Goal: Task Accomplishment & Management: Manage account settings

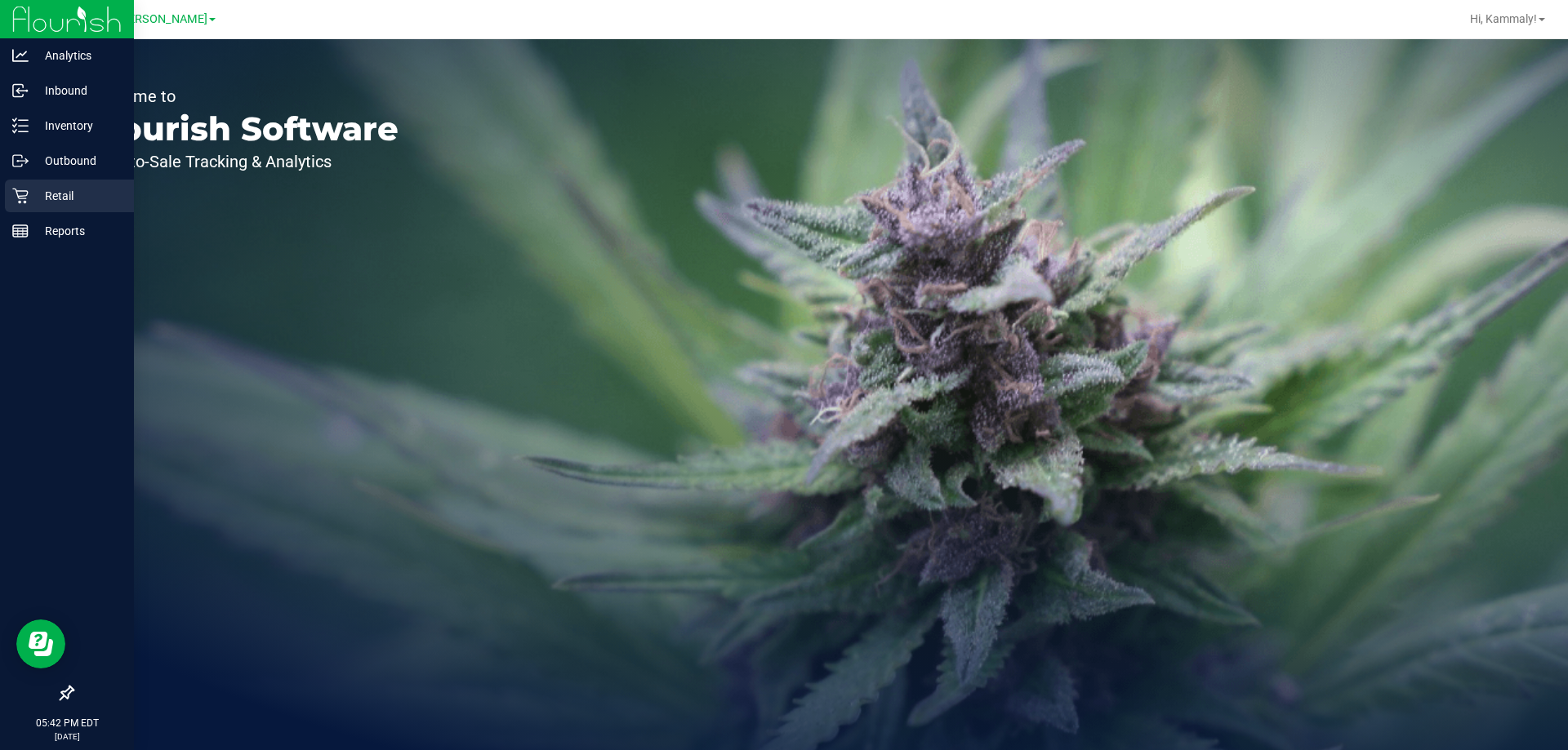
click at [32, 189] on p "Retail" at bounding box center [77, 196] width 98 height 19
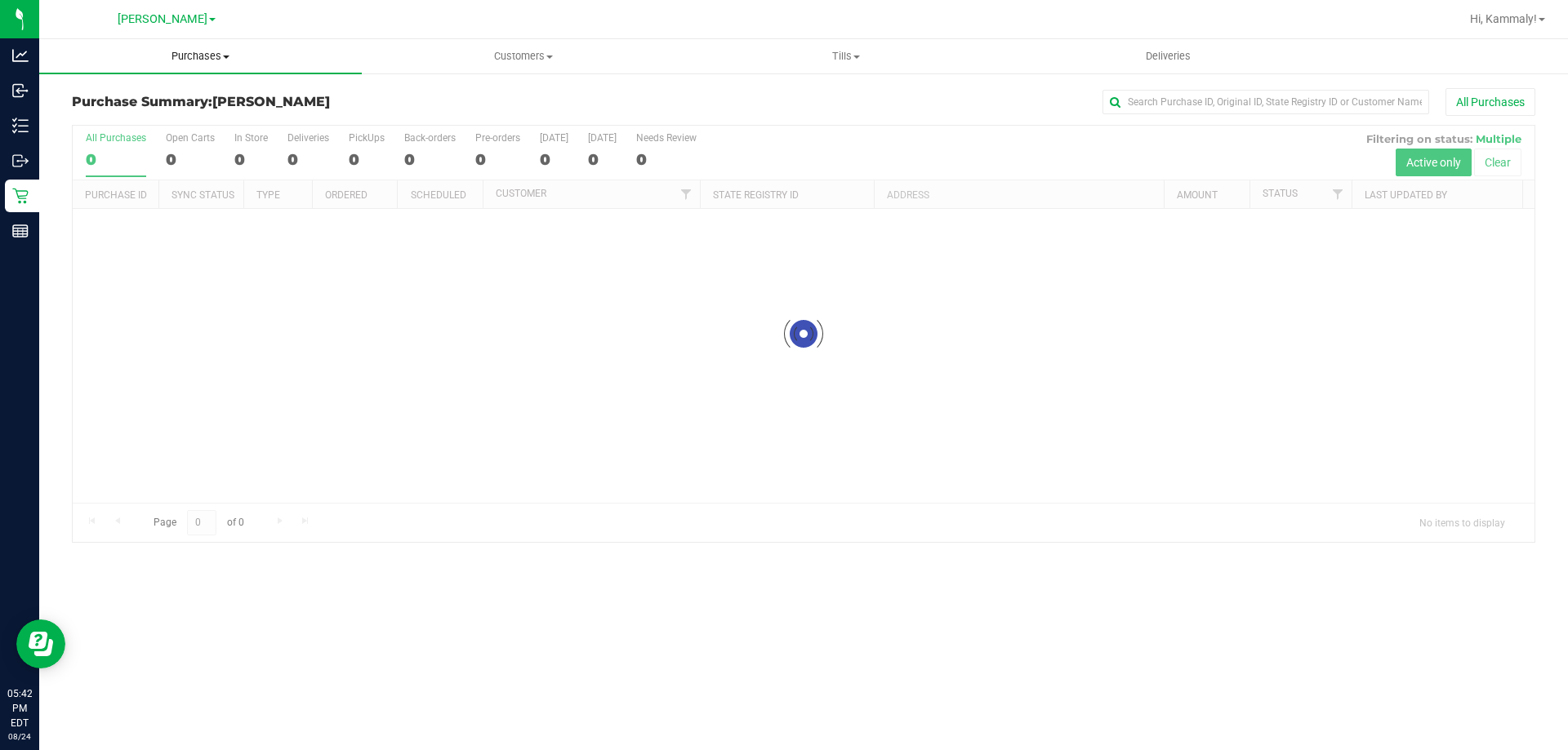
click at [179, 64] on uib-tab-heading "Purchases Summary of purchases Fulfillment All purchases" at bounding box center [200, 56] width 322 height 34
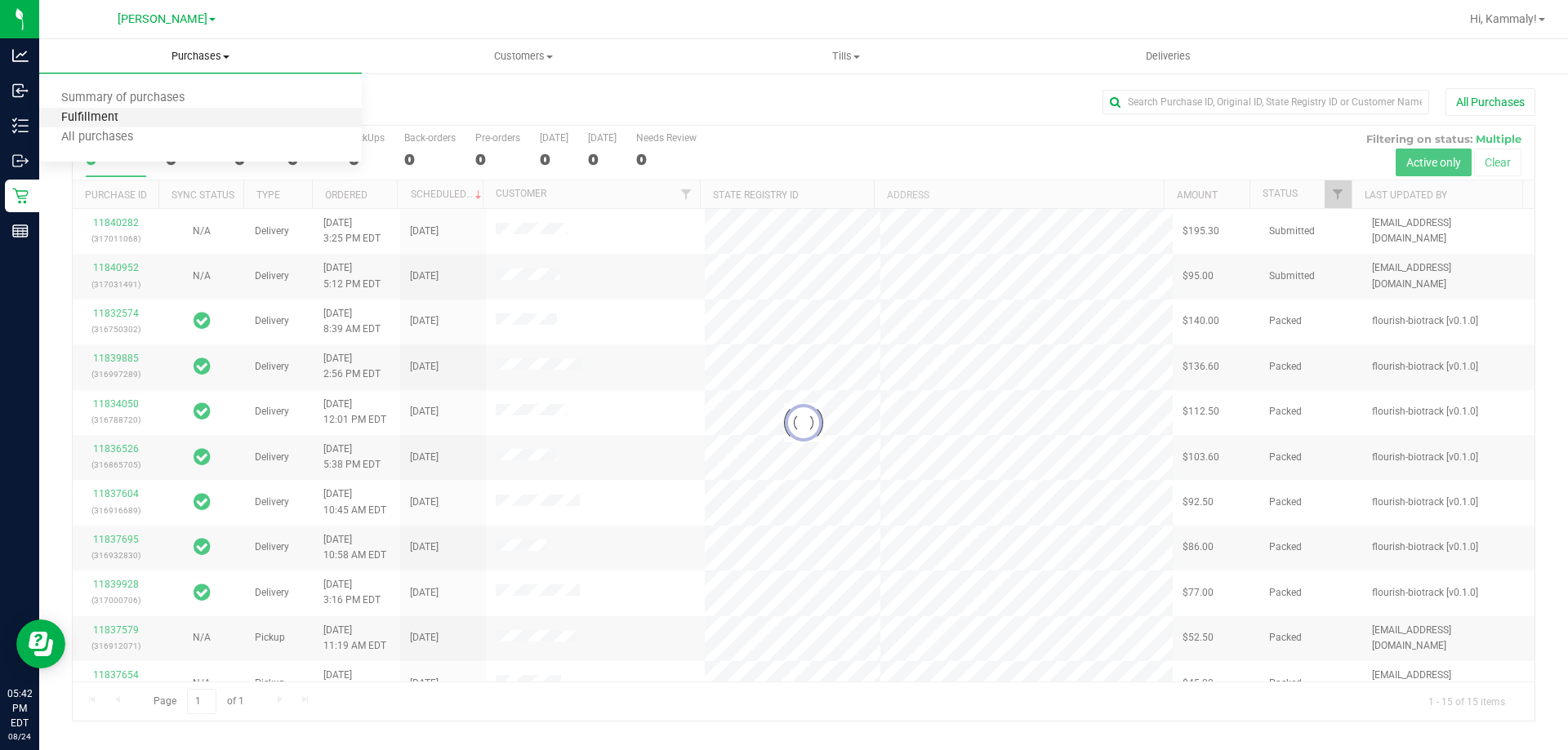
click at [87, 116] on span "Fulfillment" at bounding box center [89, 118] width 102 height 14
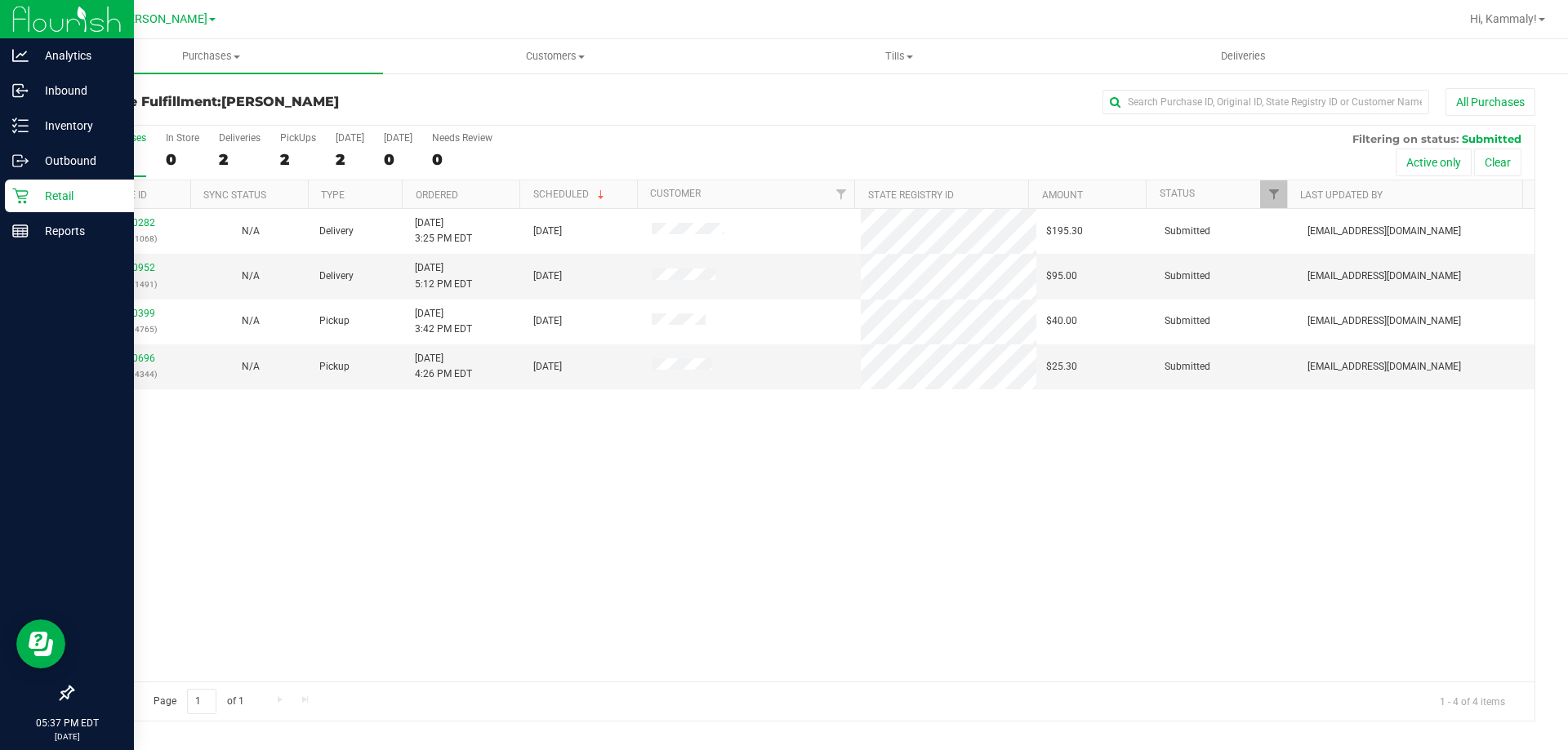
click at [35, 199] on p "Retail" at bounding box center [77, 196] width 98 height 19
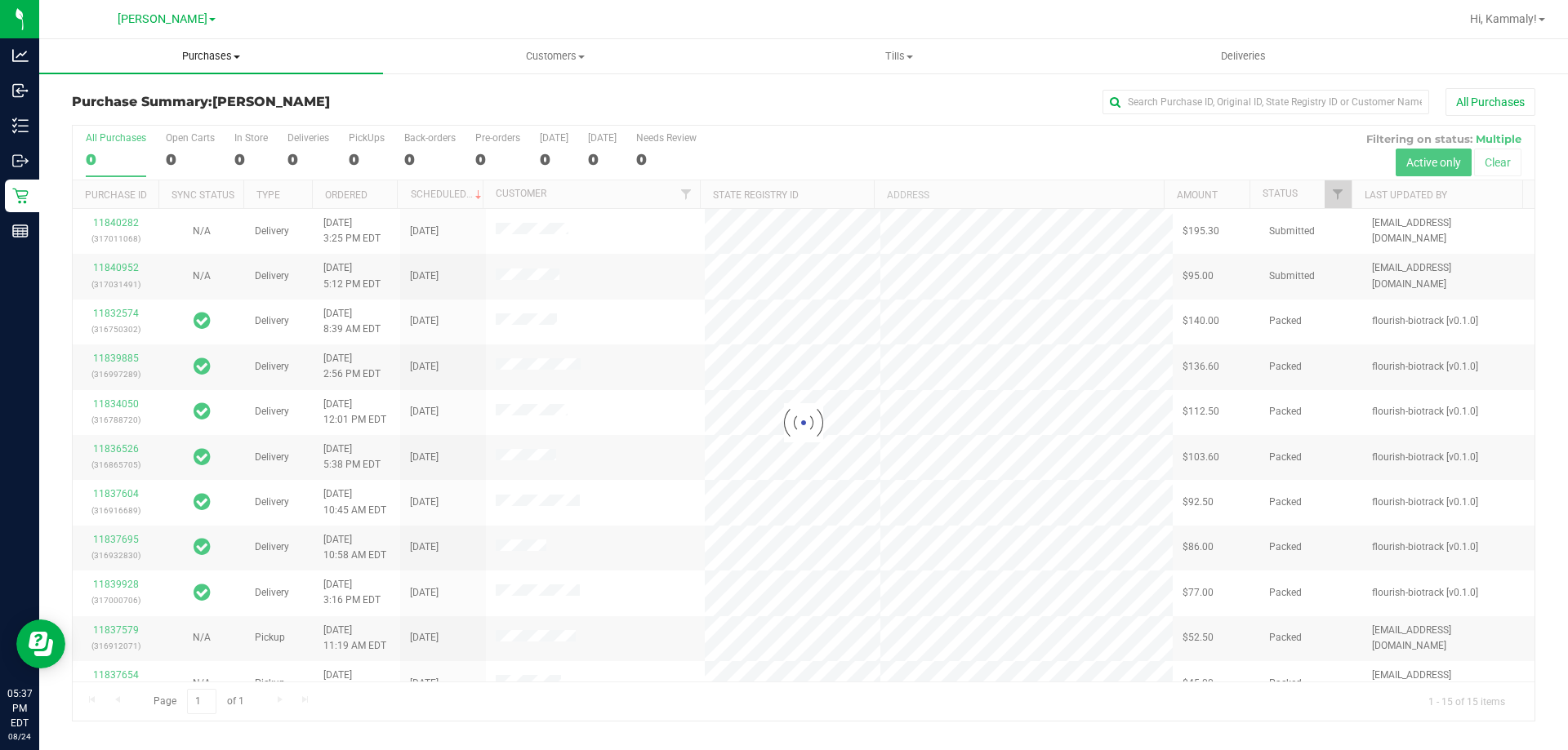
click at [242, 58] on span "Purchases" at bounding box center [210, 56] width 343 height 15
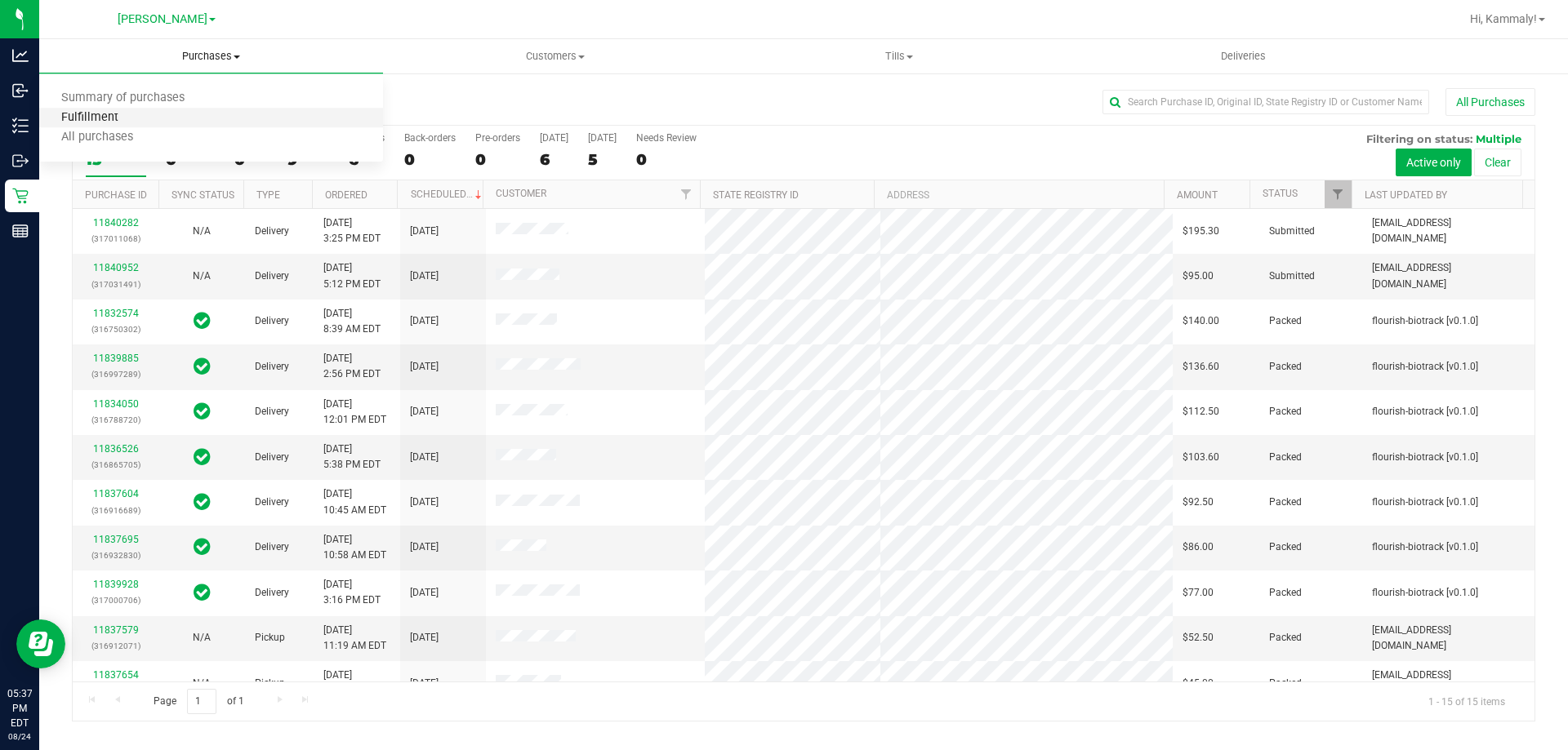
click at [137, 112] on span "Fulfillment" at bounding box center [89, 118] width 102 height 14
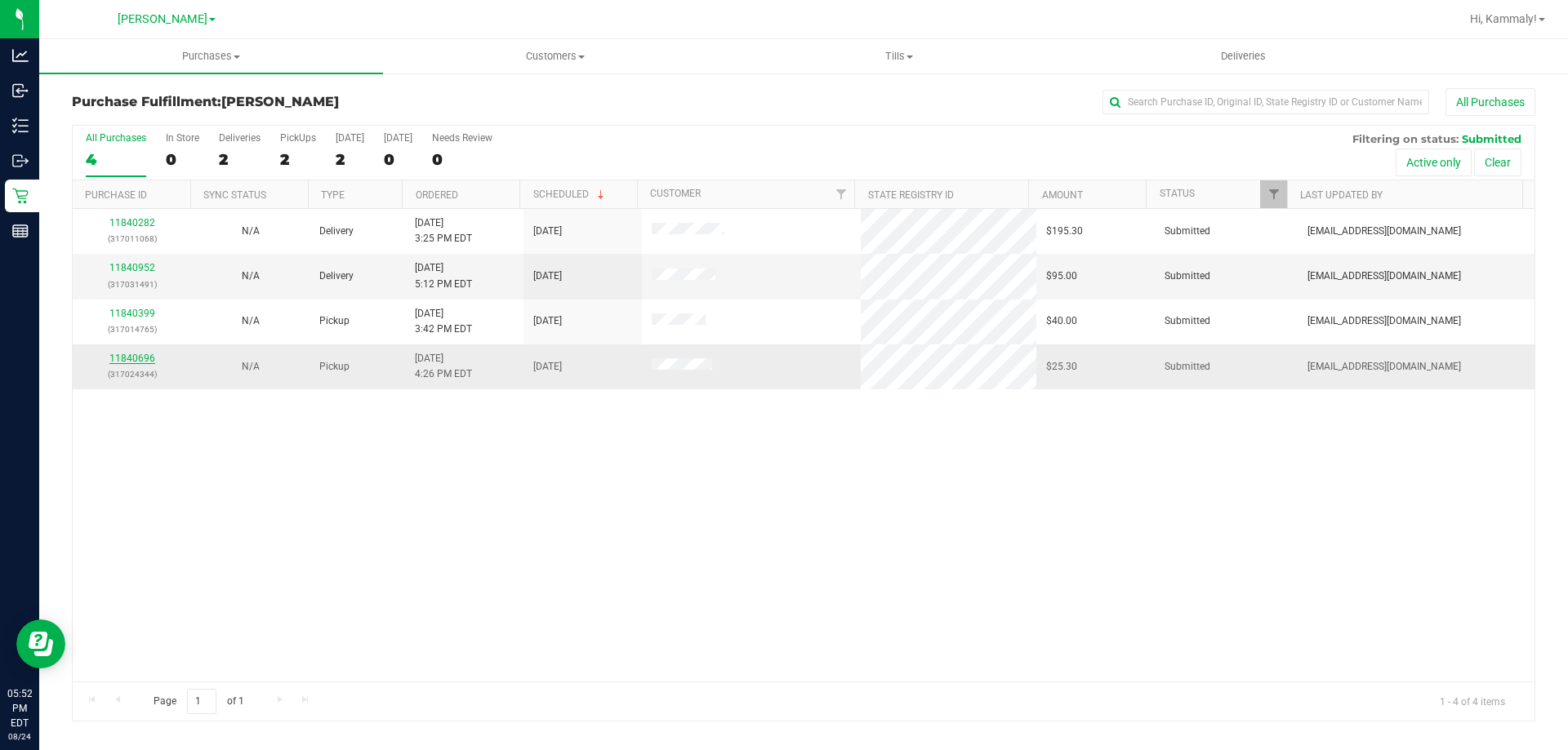
click at [142, 359] on link "11840696" at bounding box center [132, 358] width 46 height 11
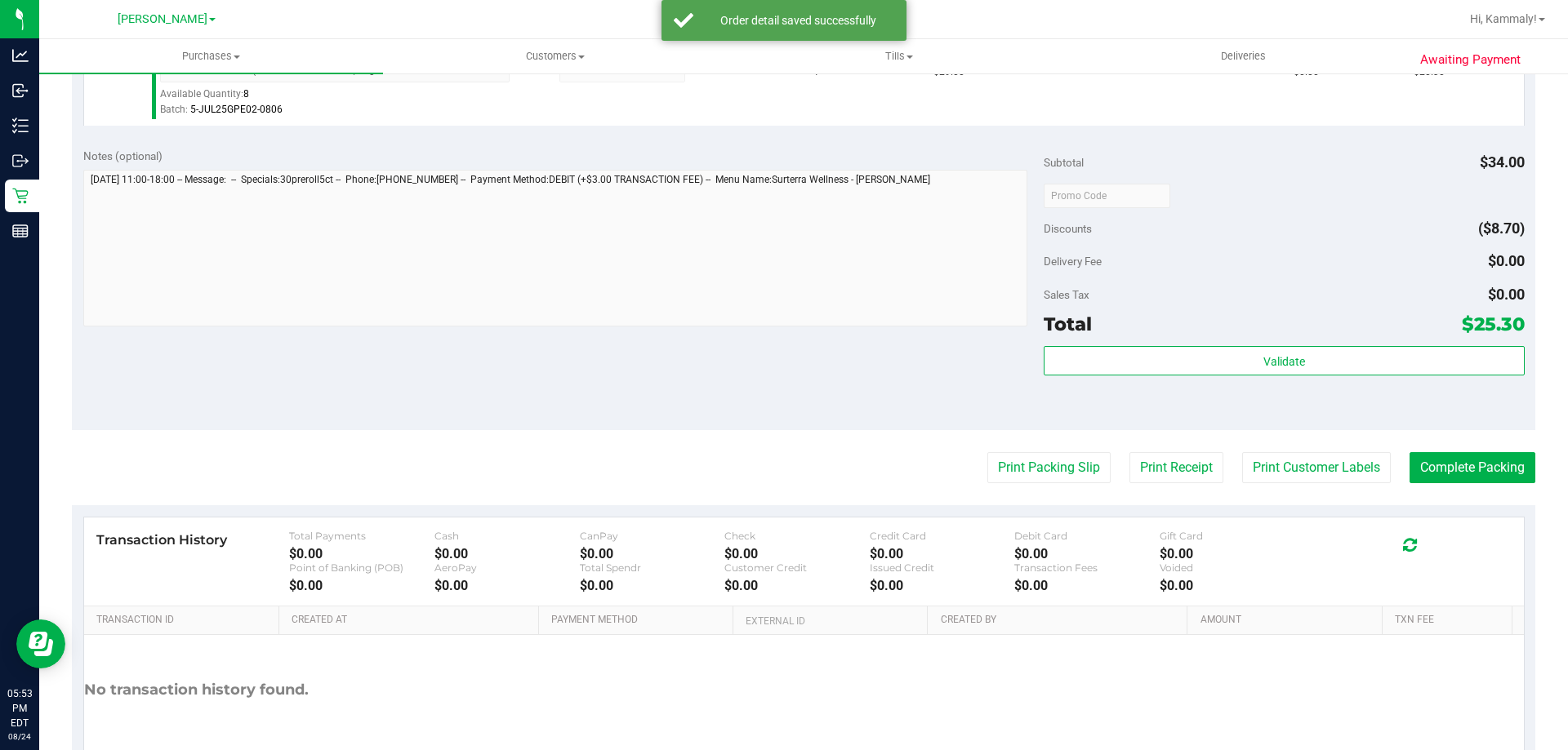
scroll to position [593, 0]
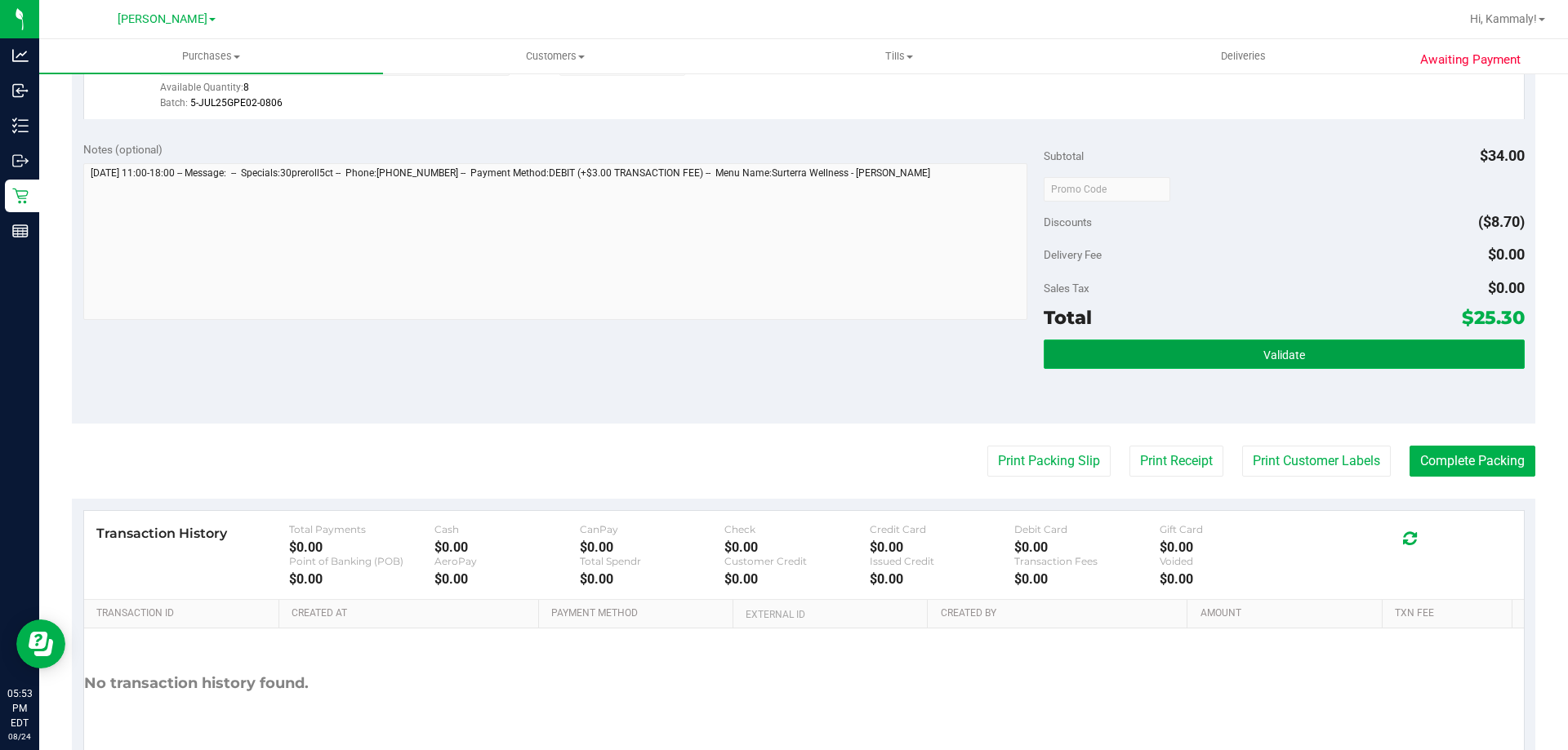
click at [1353, 340] on button "Validate" at bounding box center [1284, 354] width 480 height 29
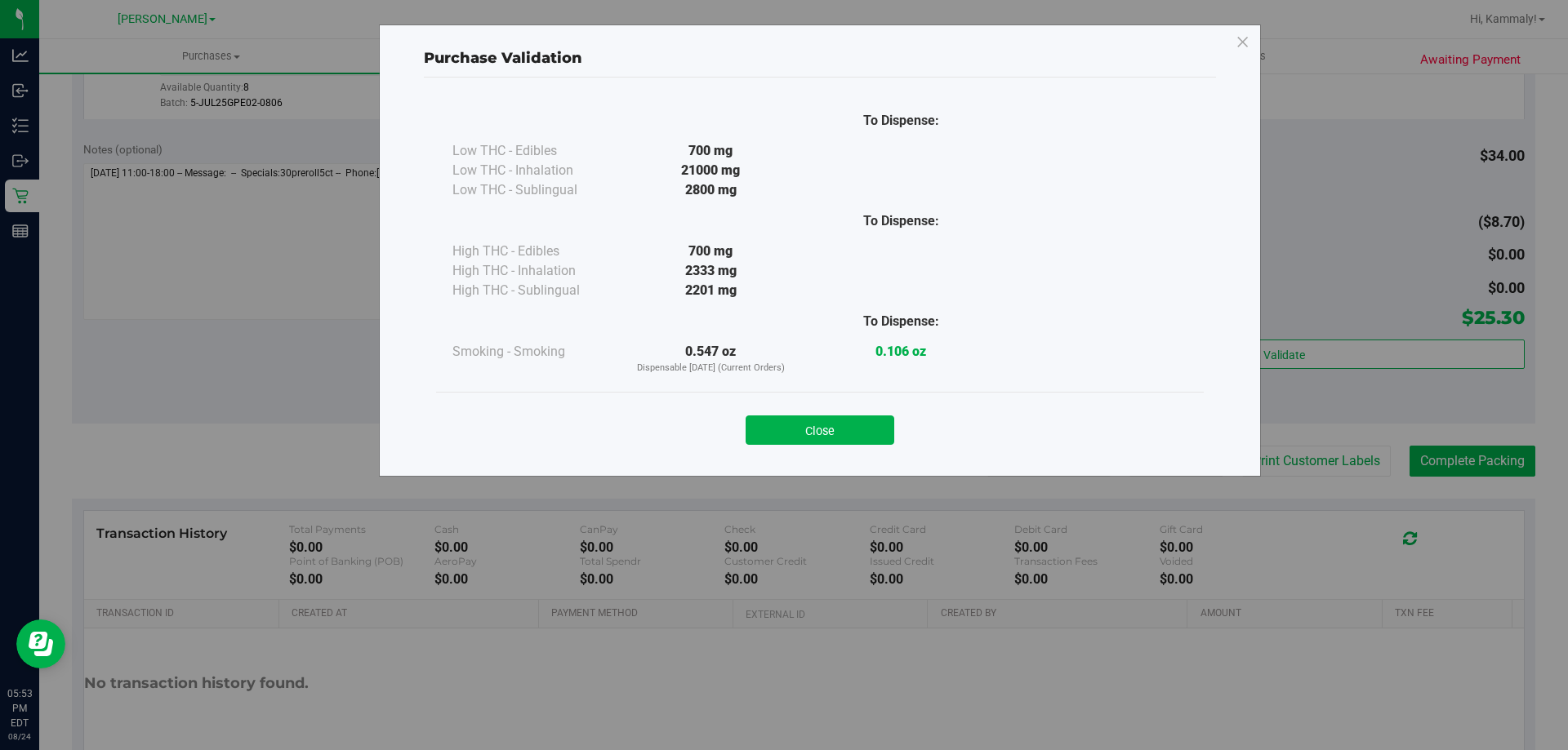
drag, startPoint x: 803, startPoint y: 420, endPoint x: 873, endPoint y: 436, distance: 71.8
click at [803, 421] on button "Close" at bounding box center [820, 430] width 148 height 29
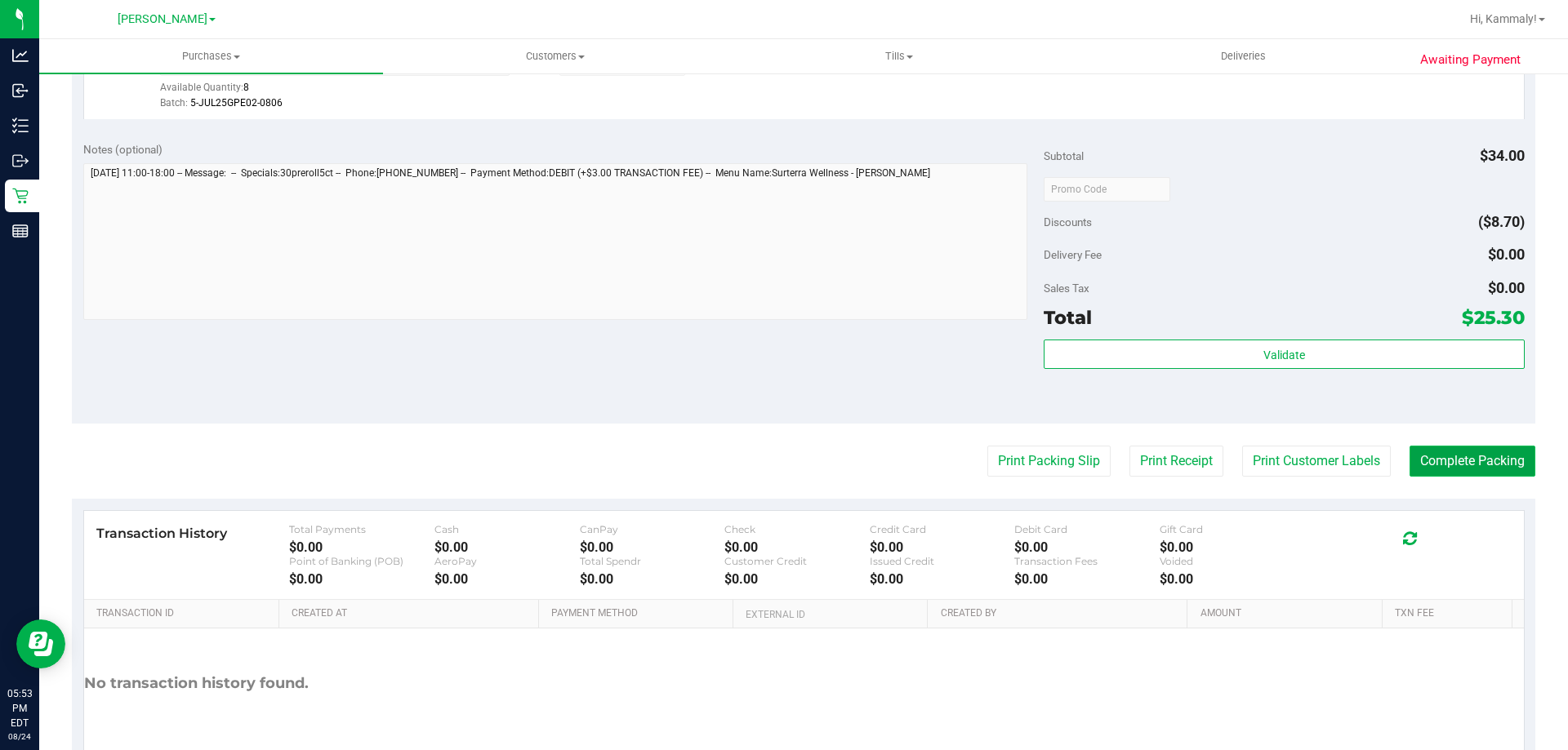
click at [1470, 460] on button "Complete Packing" at bounding box center [1473, 461] width 125 height 31
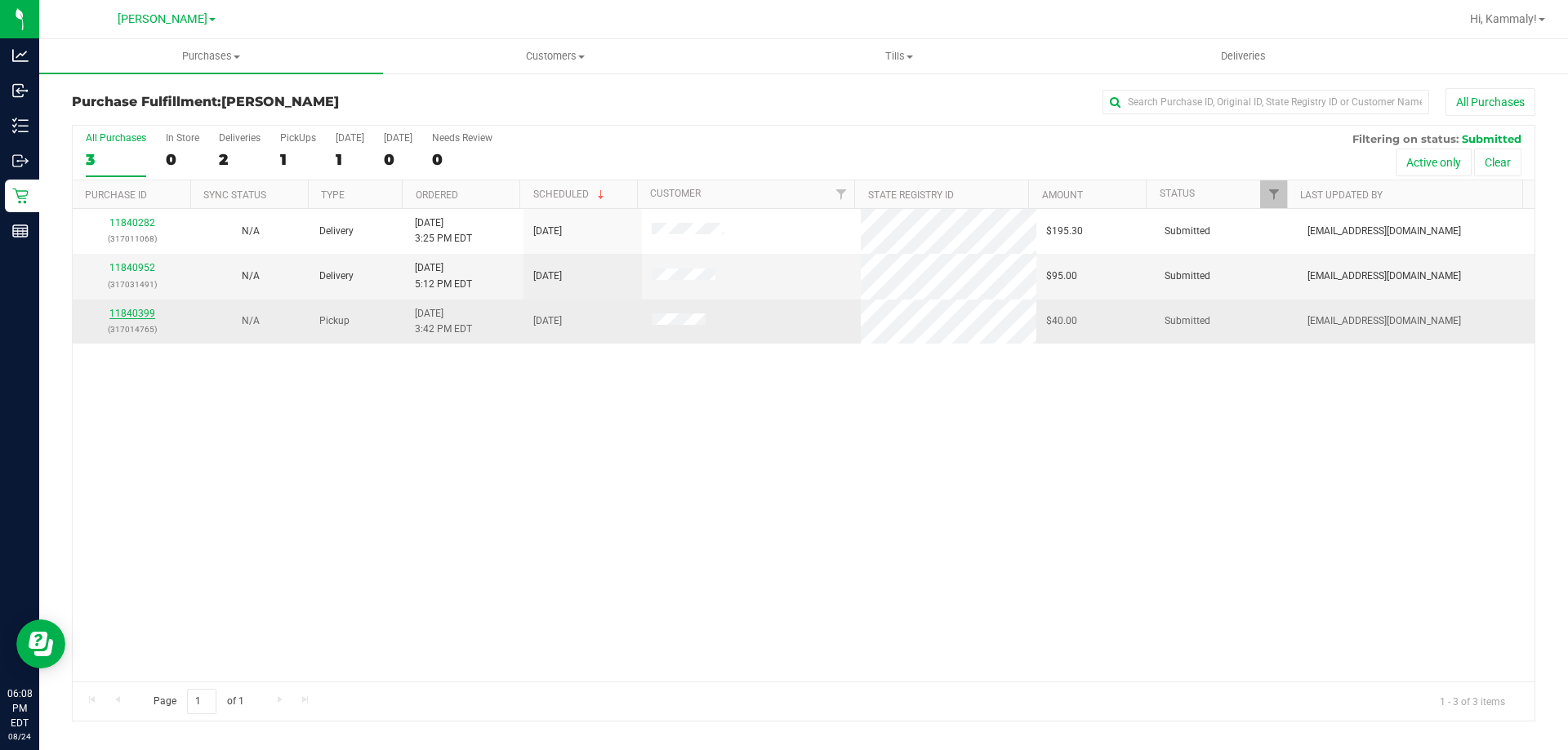
click at [125, 314] on link "11840399" at bounding box center [132, 313] width 46 height 11
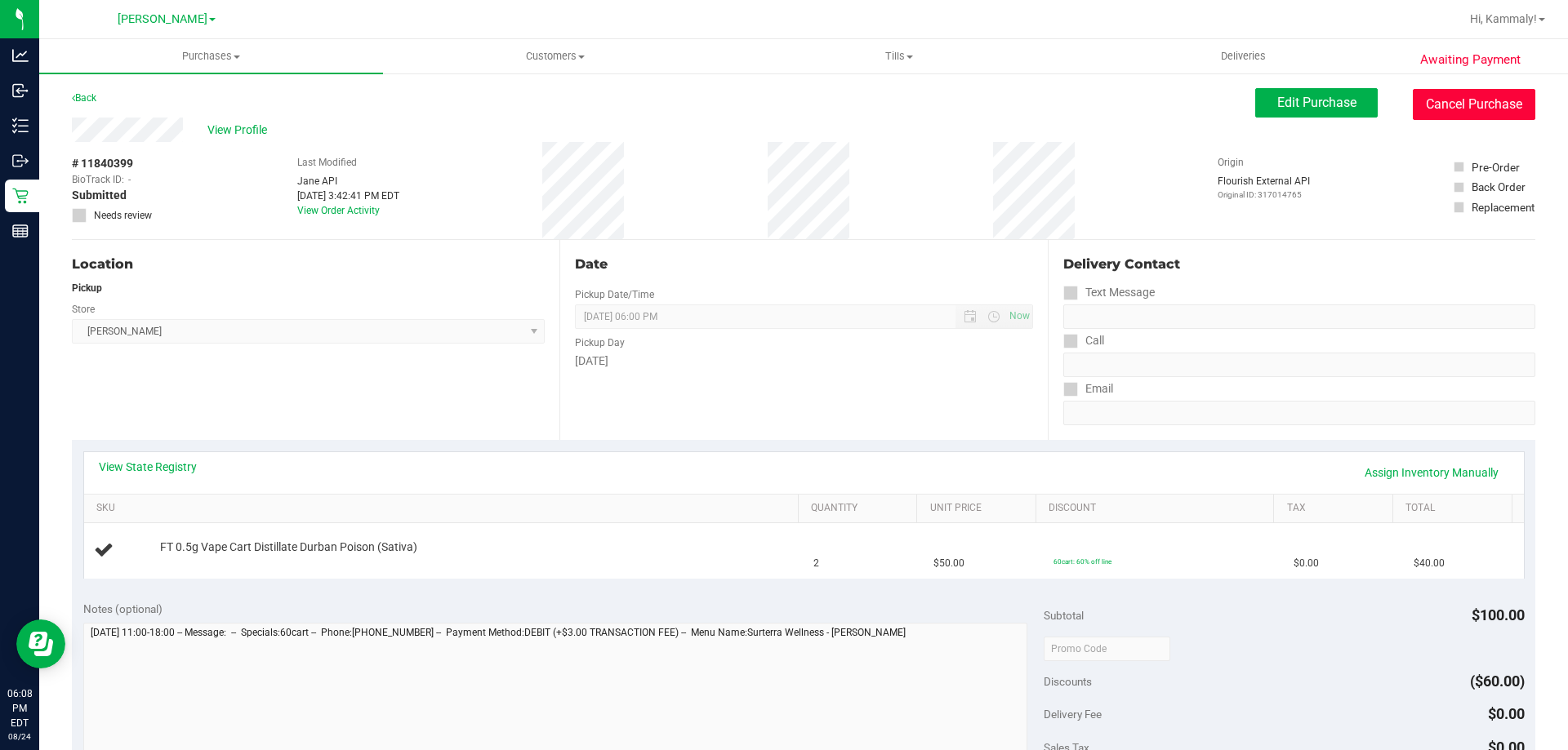
click at [1446, 111] on button "Cancel Purchase" at bounding box center [1474, 104] width 123 height 31
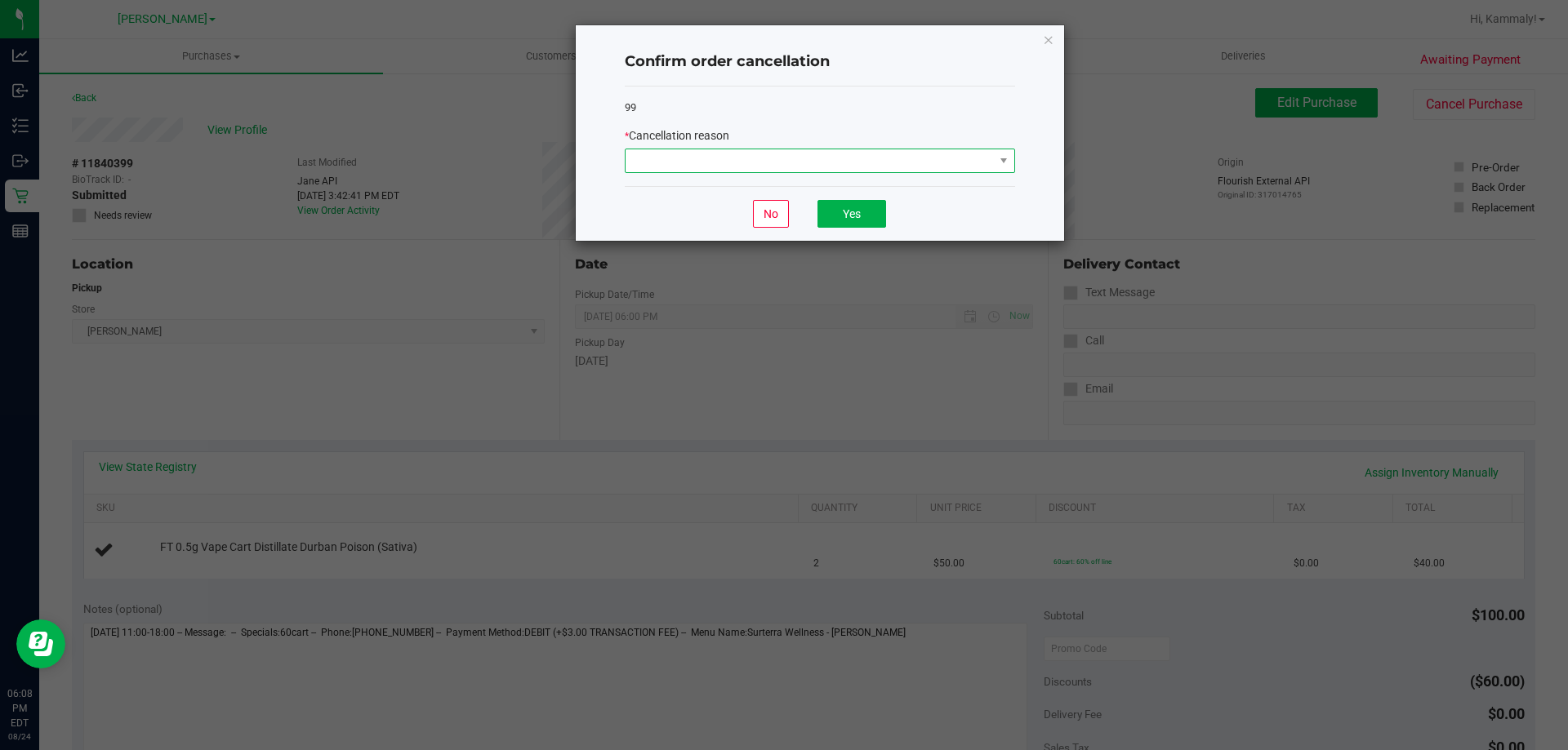
click at [932, 161] on span at bounding box center [810, 161] width 368 height 23
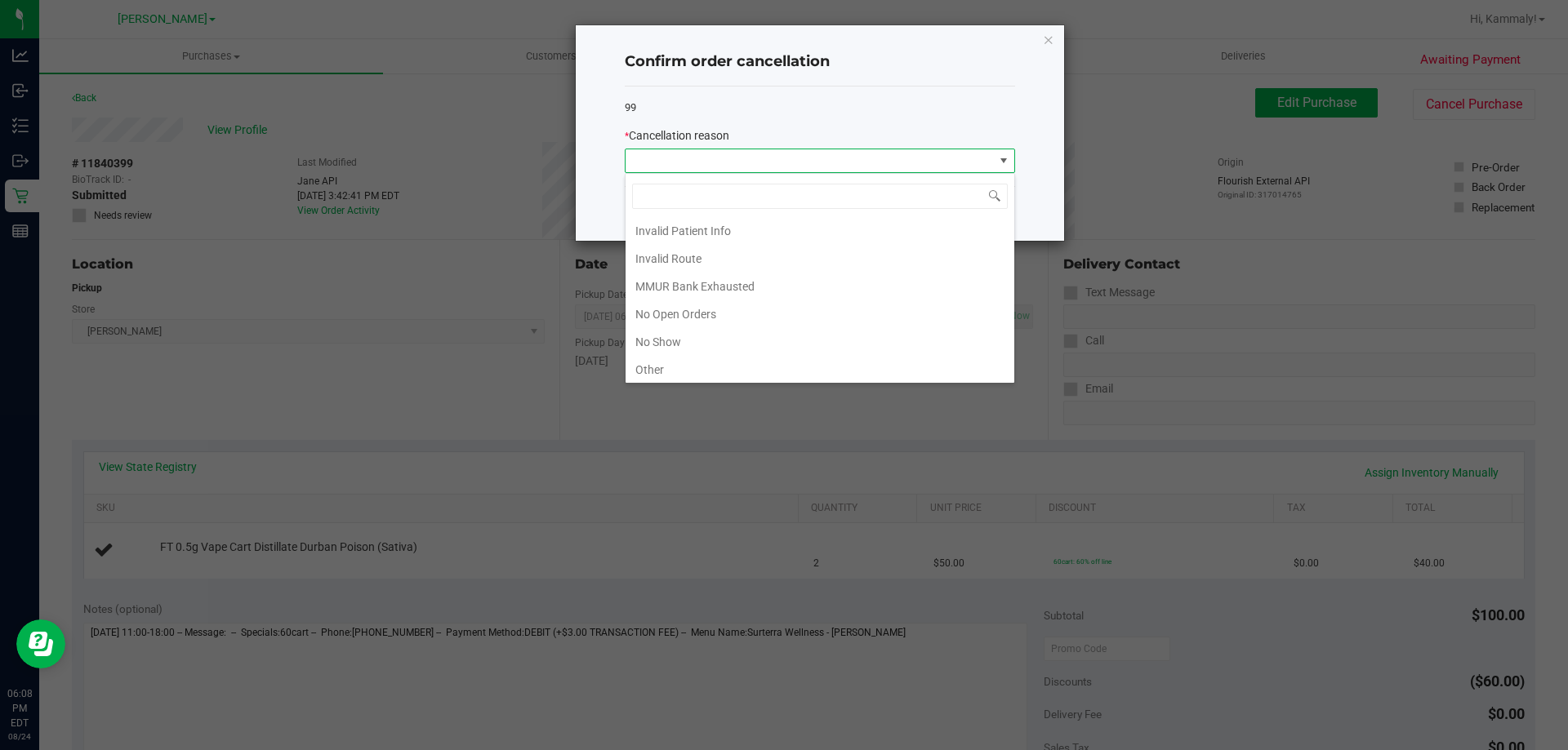
scroll to position [115, 0]
click at [726, 281] on li "No Show" at bounding box center [820, 282] width 388 height 27
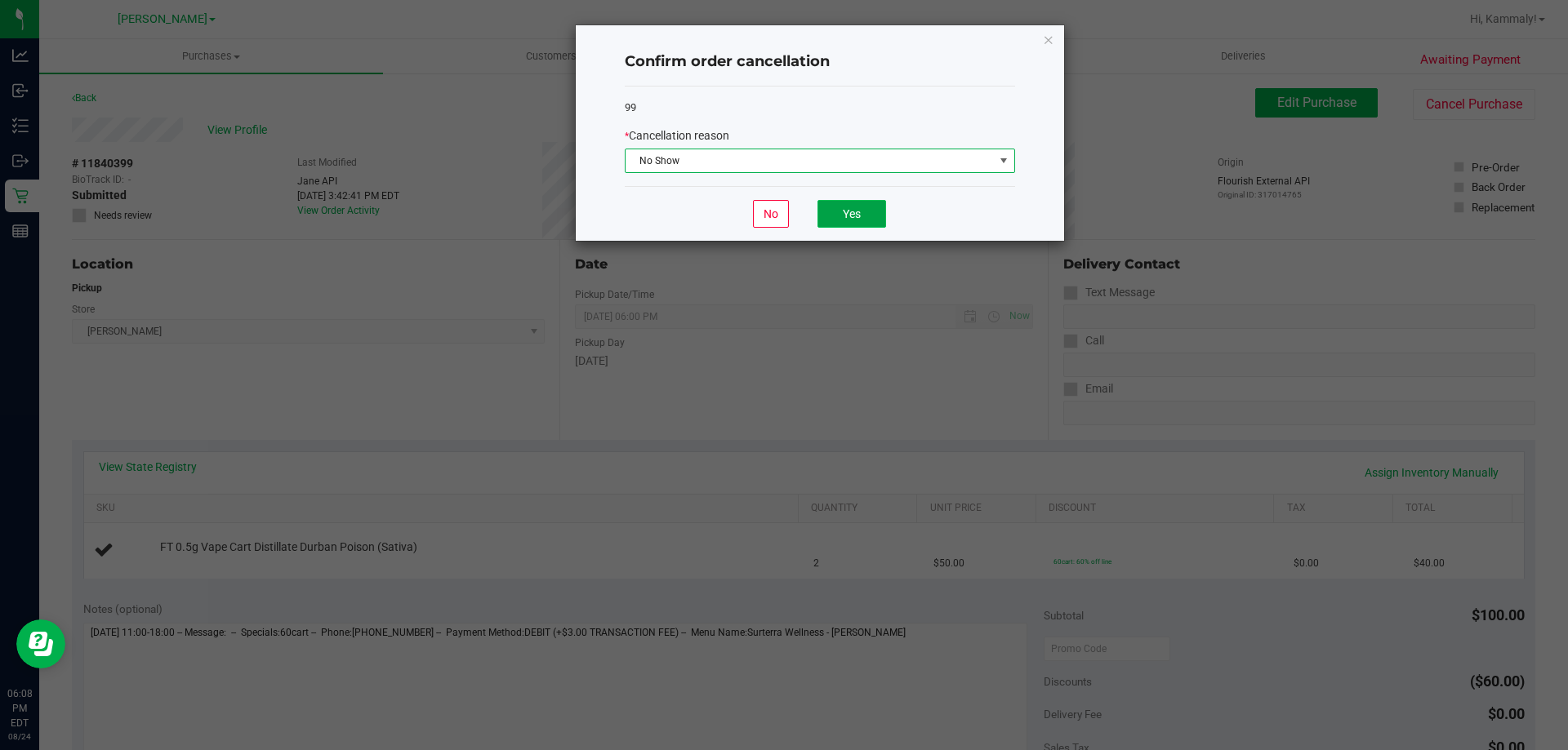
click at [867, 218] on button "Yes" at bounding box center [852, 214] width 69 height 27
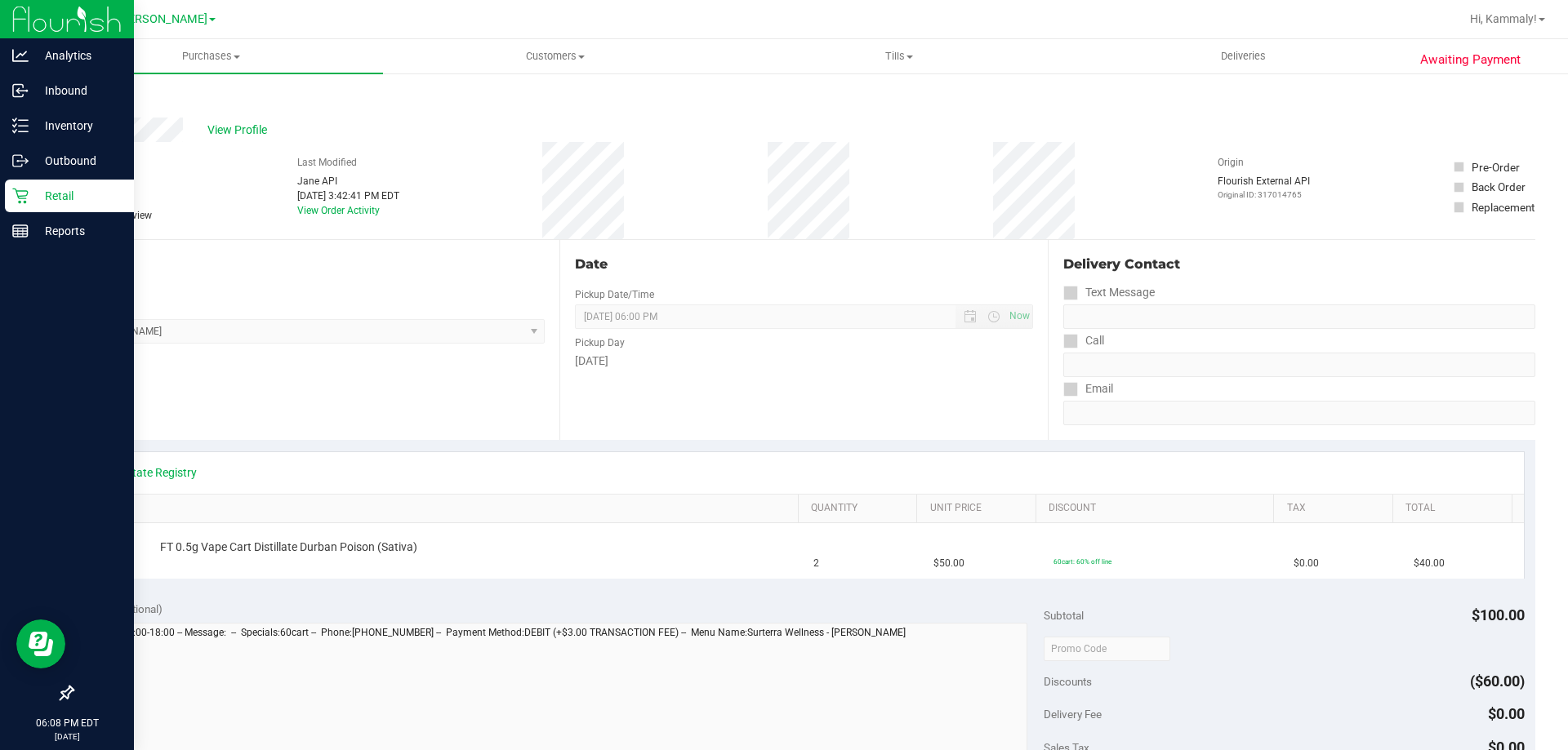
click at [54, 198] on p "Retail" at bounding box center [77, 196] width 98 height 19
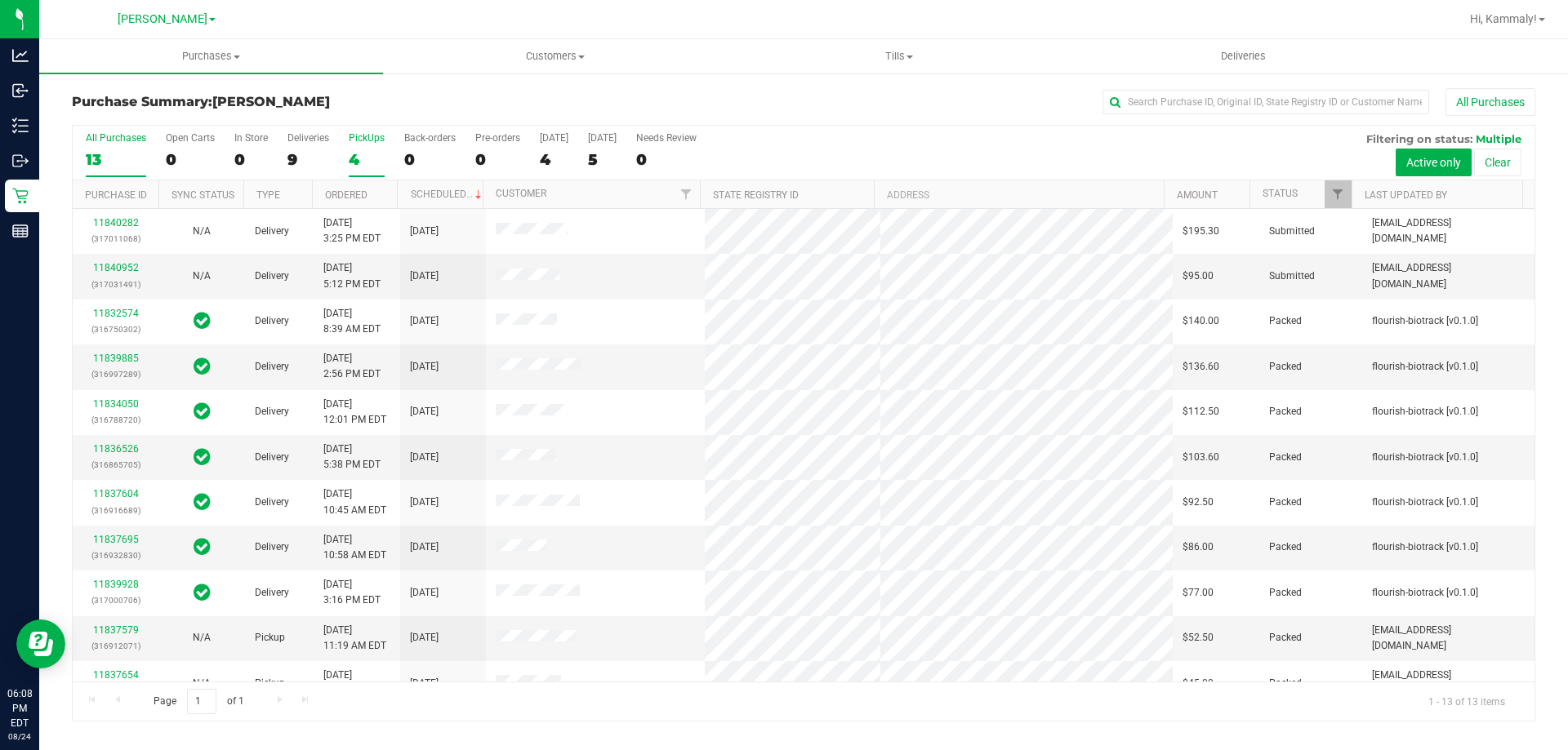
click at [354, 157] on div "4" at bounding box center [366, 159] width 36 height 19
click at [0, 0] on input "PickUps 4" at bounding box center [0, 0] width 0 height 0
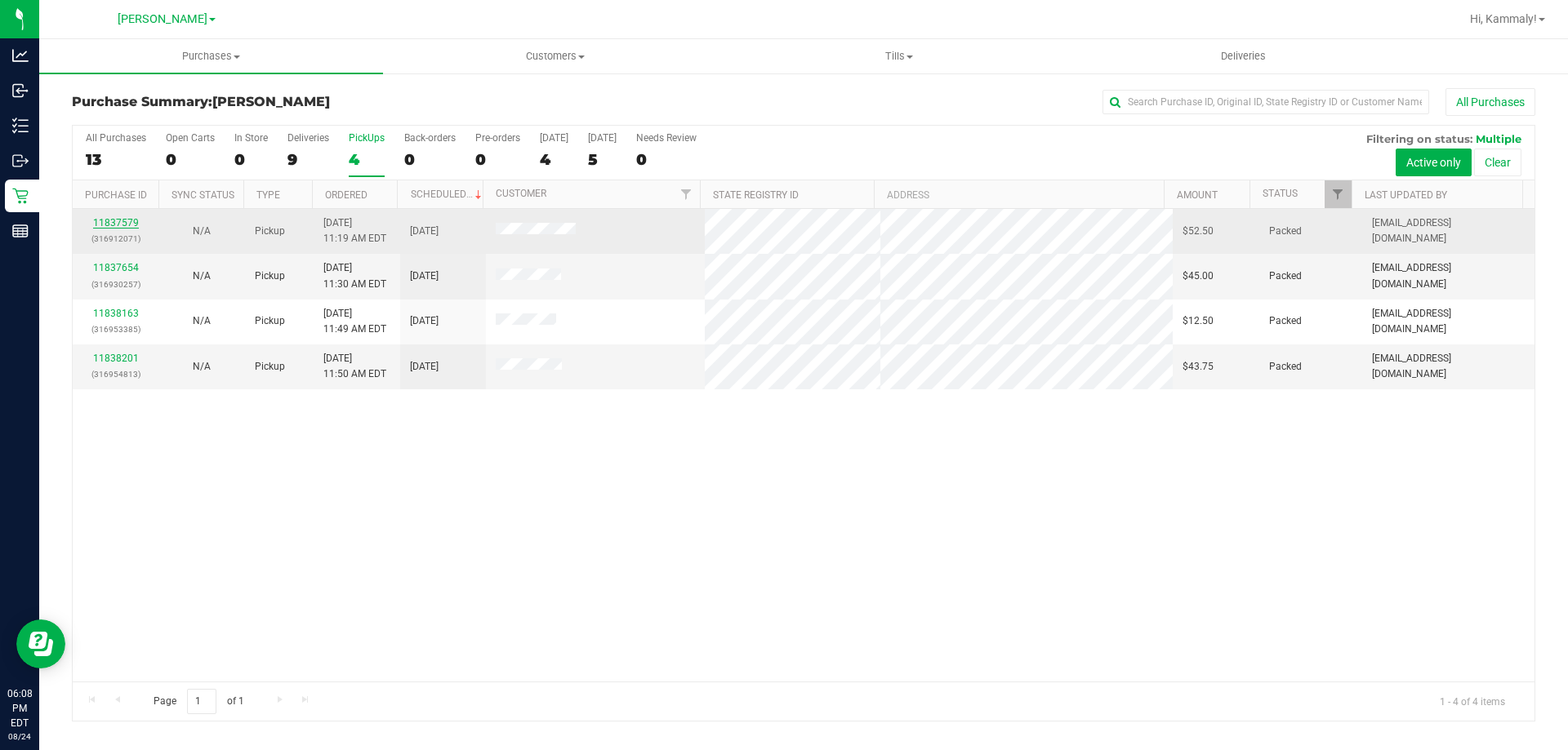
click at [105, 221] on link "11837579" at bounding box center [116, 222] width 46 height 11
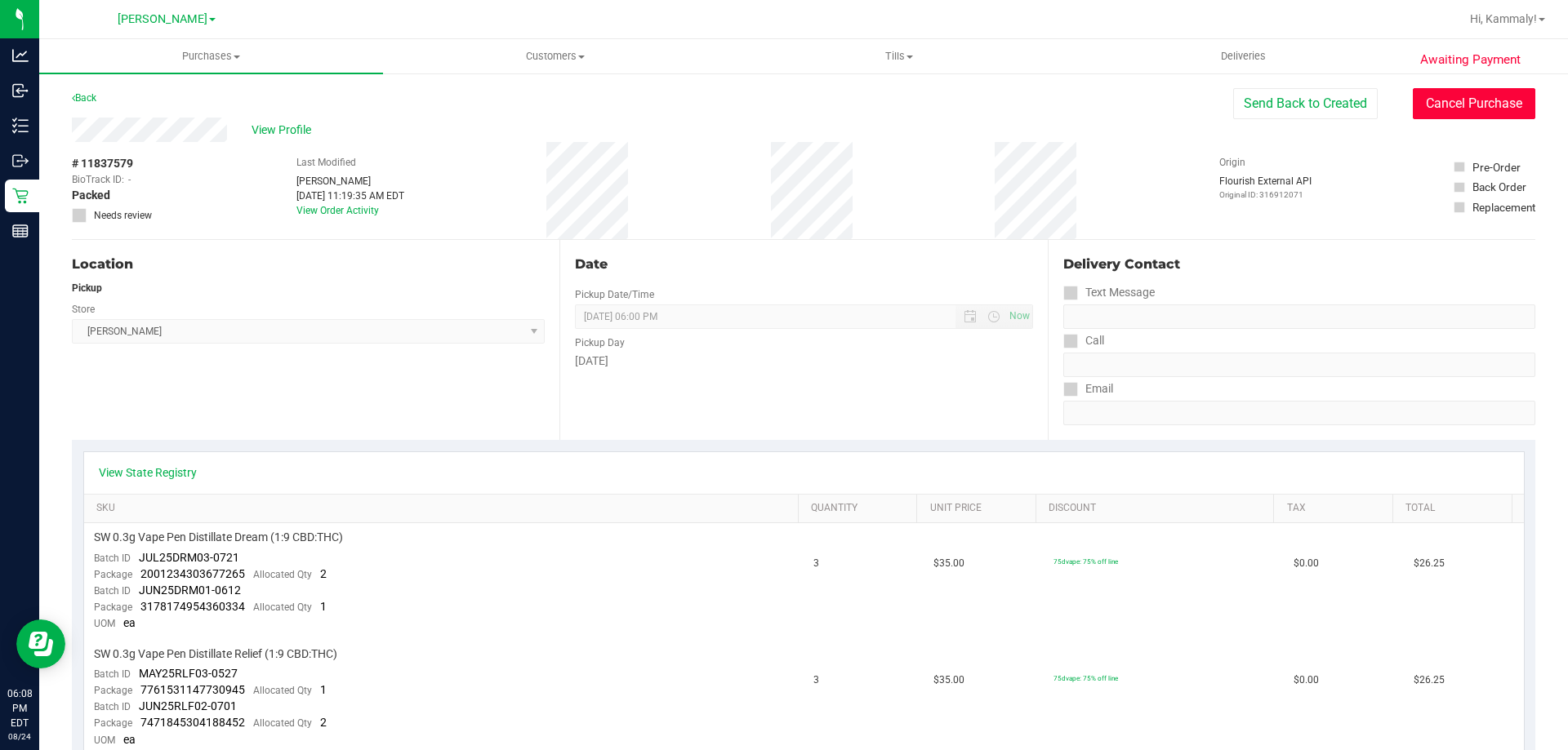
click at [1460, 116] on button "Cancel Purchase" at bounding box center [1474, 103] width 123 height 31
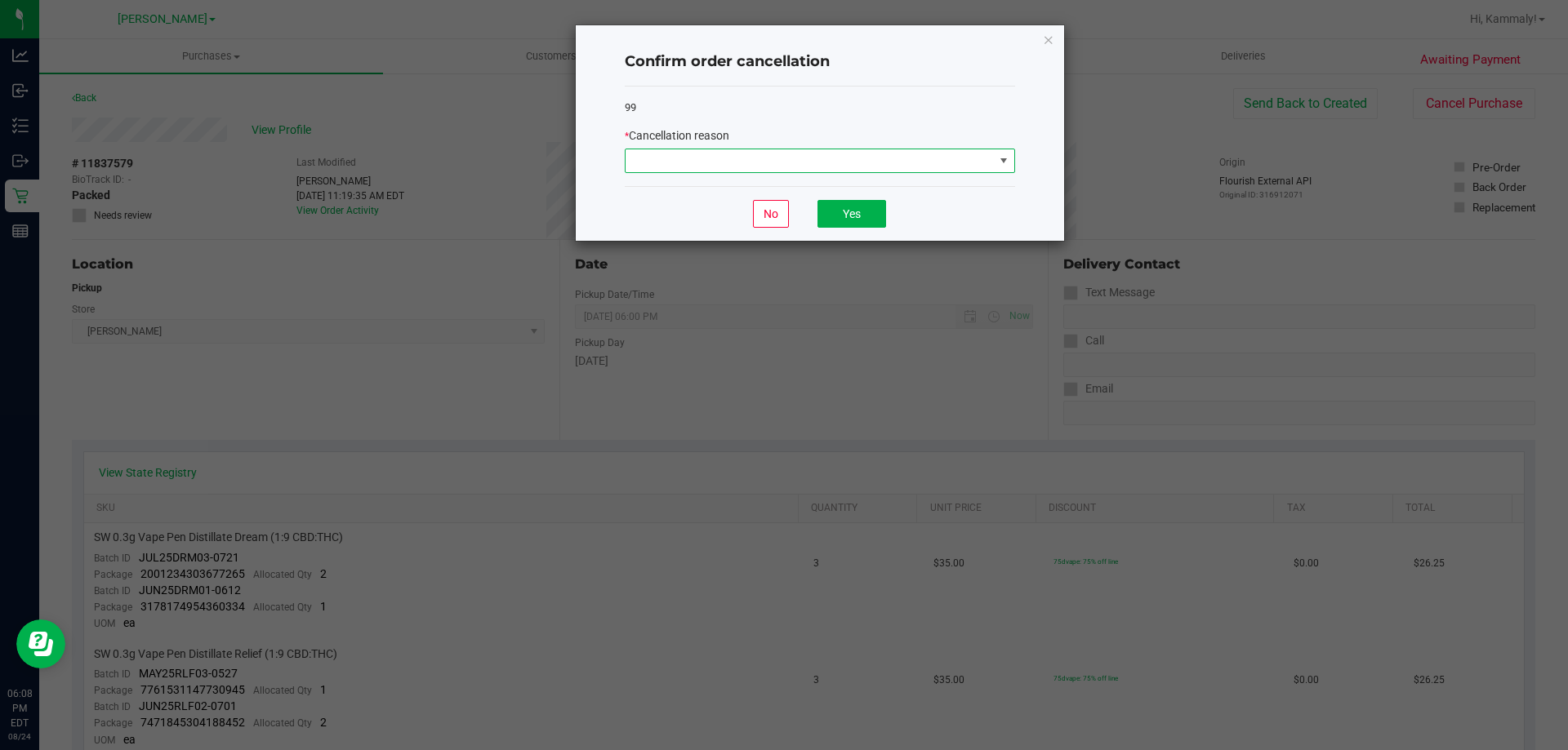
click at [797, 161] on span at bounding box center [810, 161] width 368 height 23
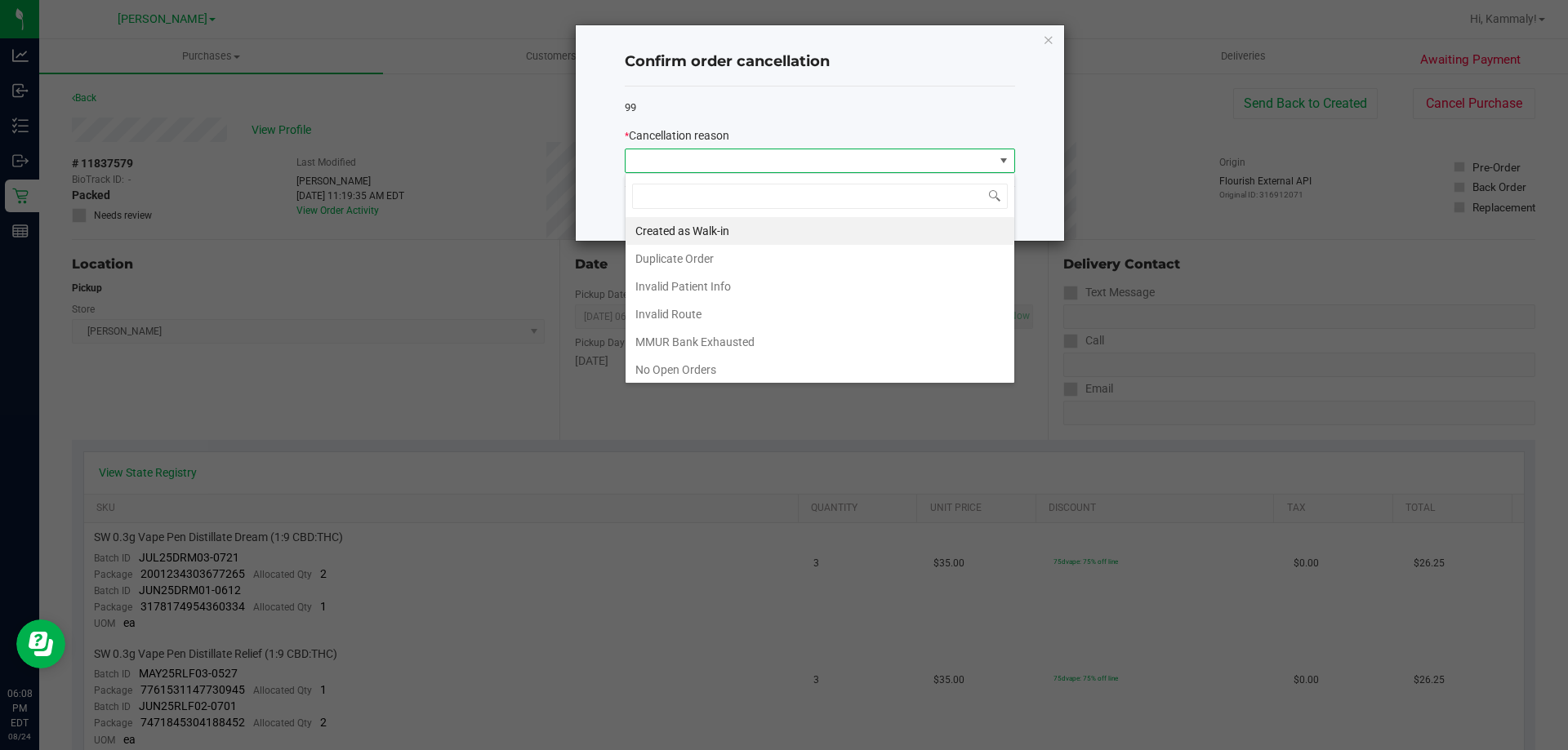
scroll to position [82, 0]
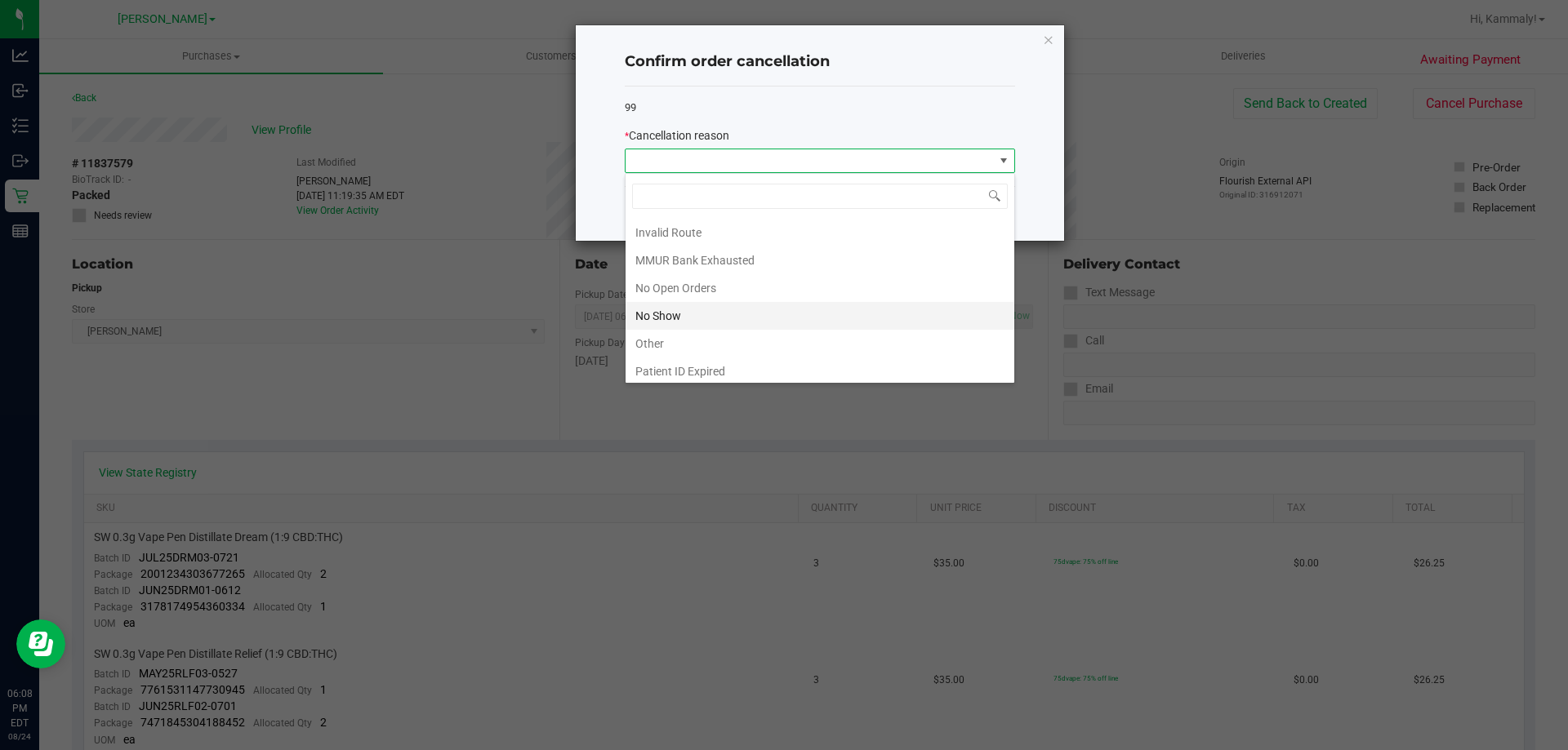
click at [671, 314] on li "No Show" at bounding box center [820, 315] width 388 height 27
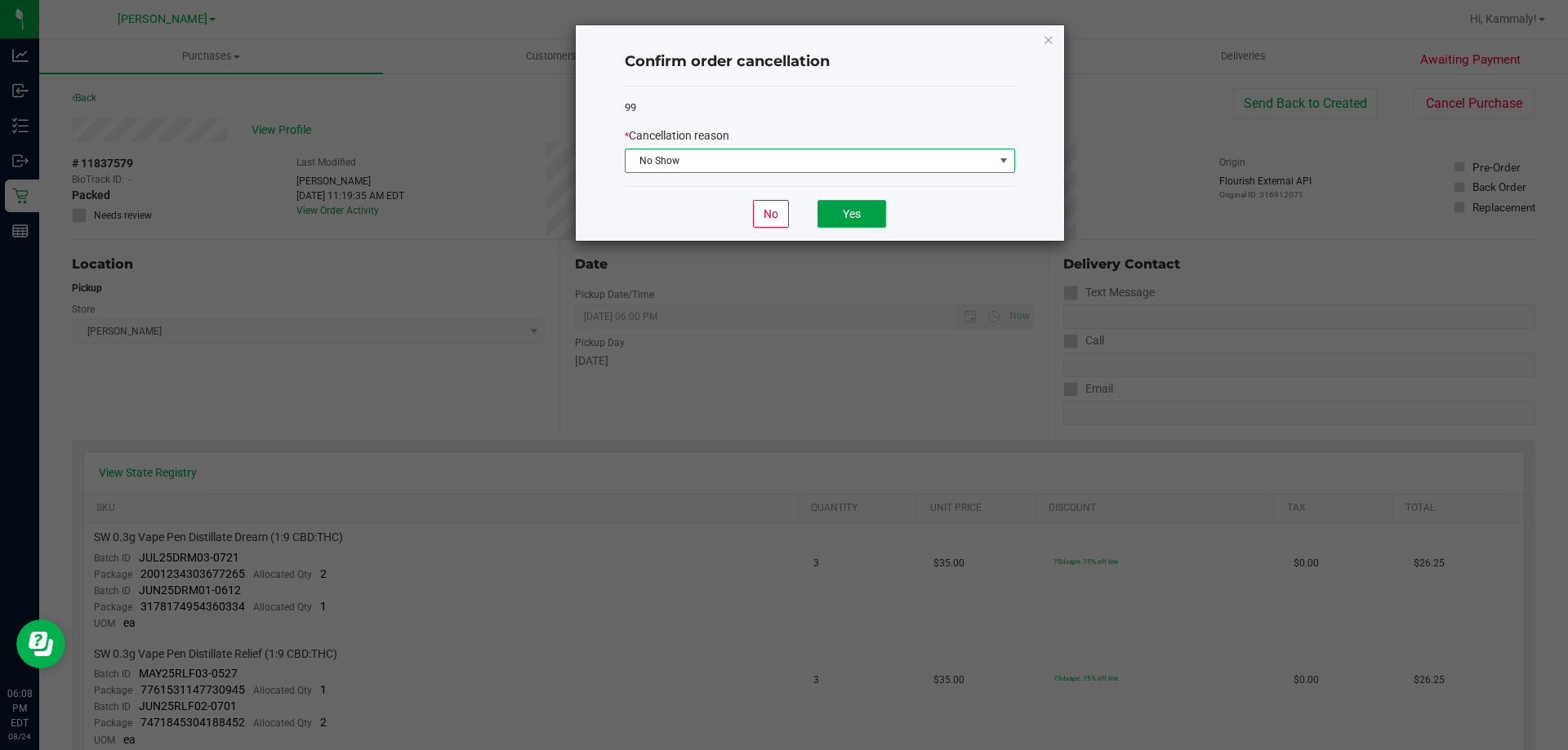
click at [864, 206] on button "Yes" at bounding box center [852, 214] width 69 height 27
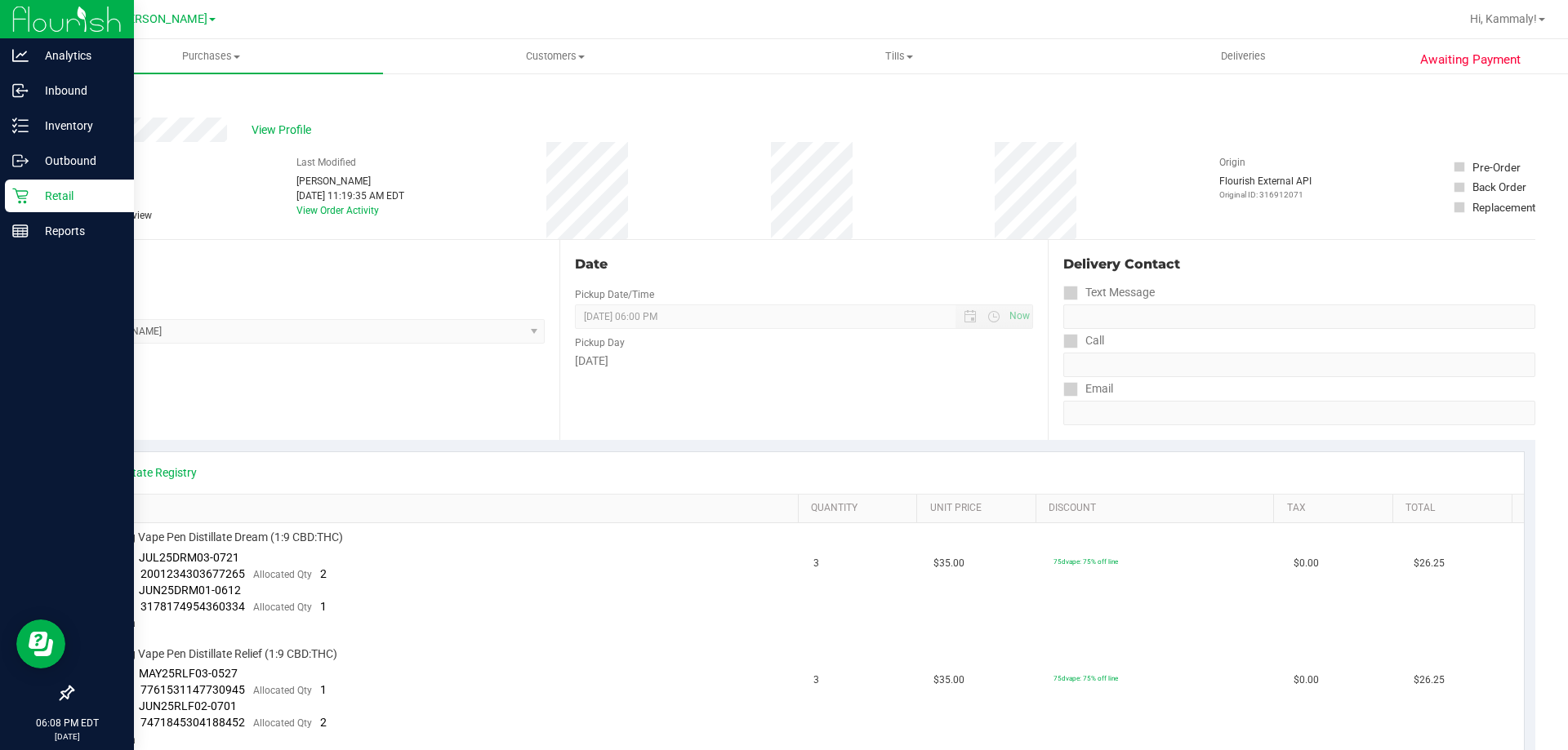
click at [15, 199] on icon at bounding box center [20, 196] width 17 height 17
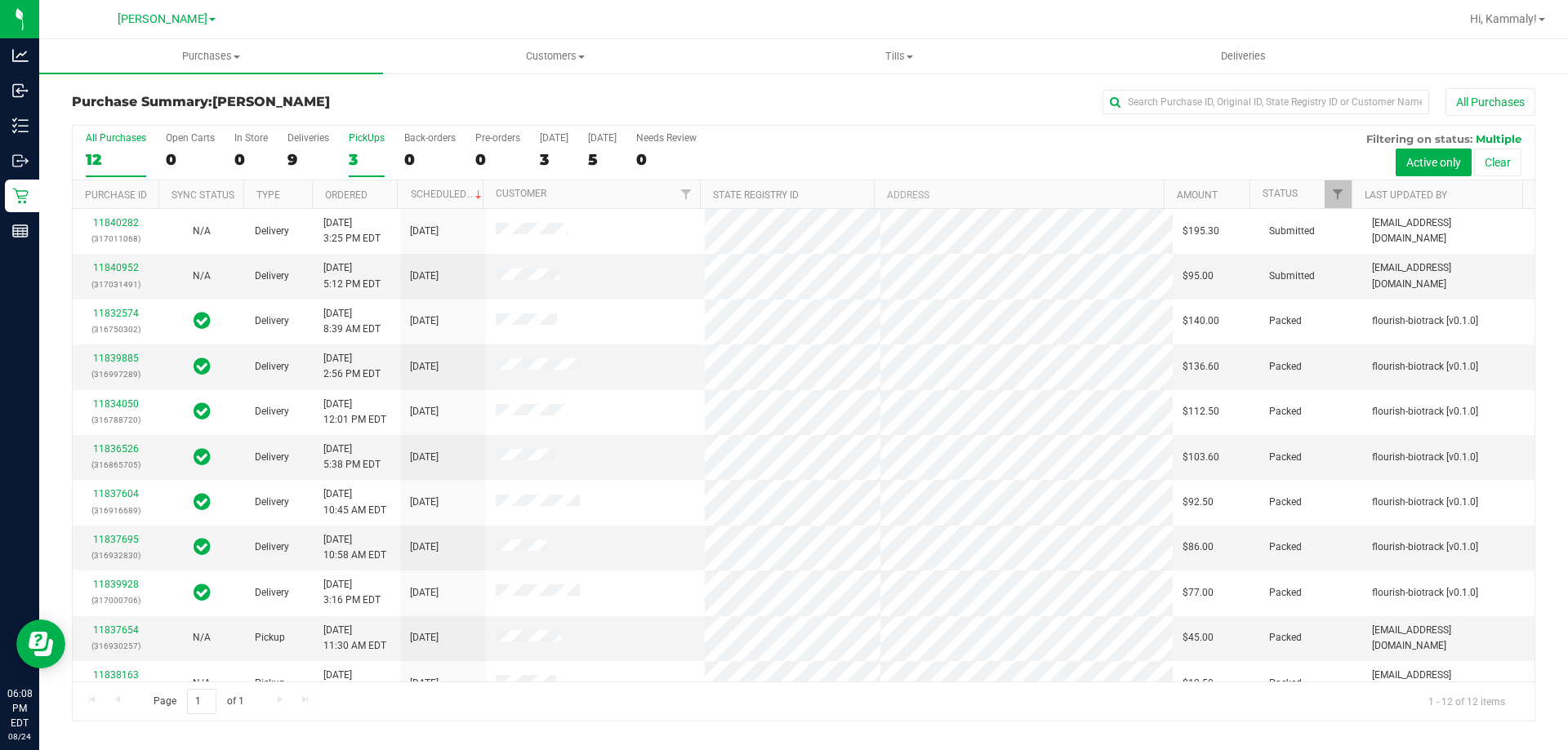
click at [365, 161] on div "3" at bounding box center [366, 159] width 36 height 19
click at [0, 0] on input "PickUps 3" at bounding box center [0, 0] width 0 height 0
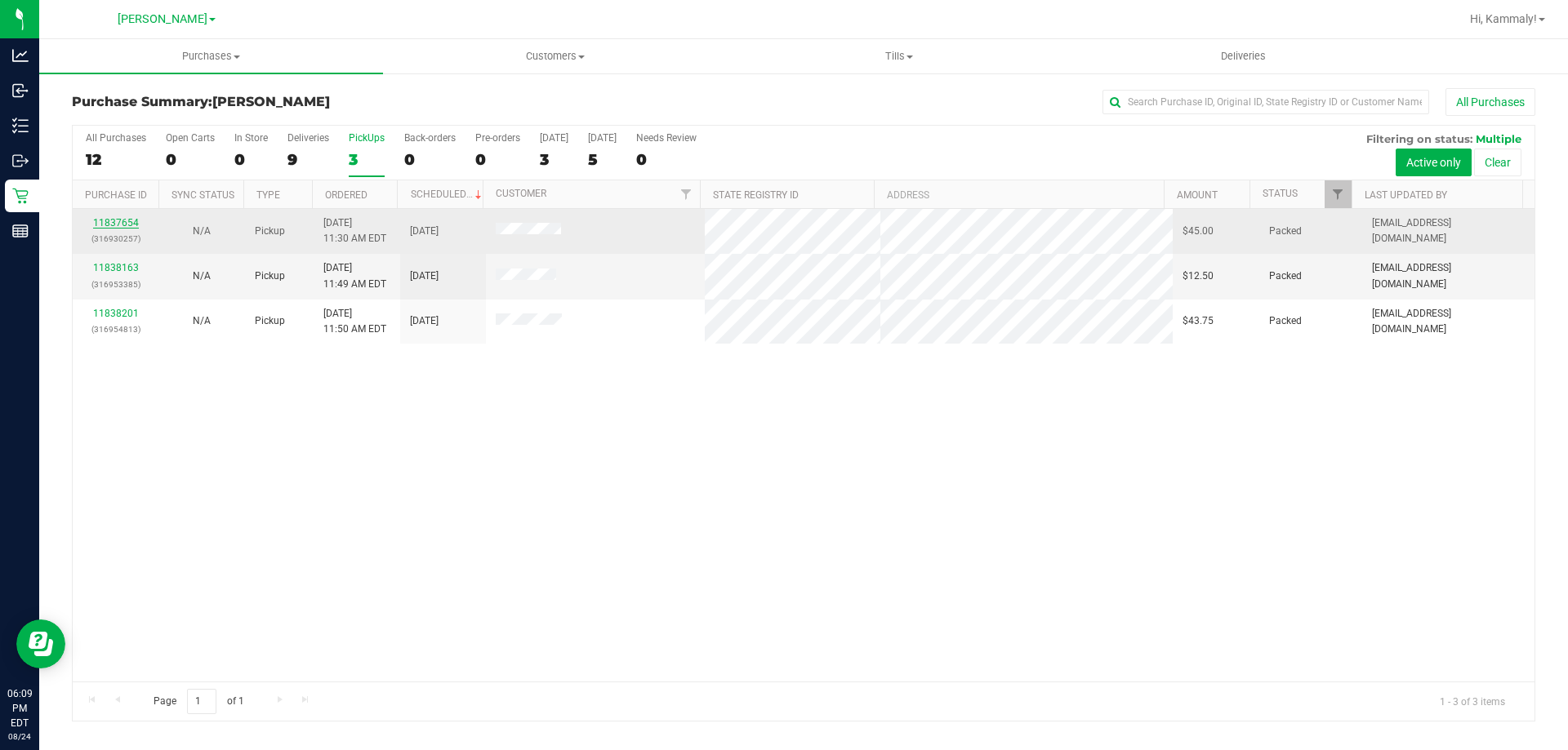
click at [103, 221] on link "11837654" at bounding box center [116, 222] width 46 height 11
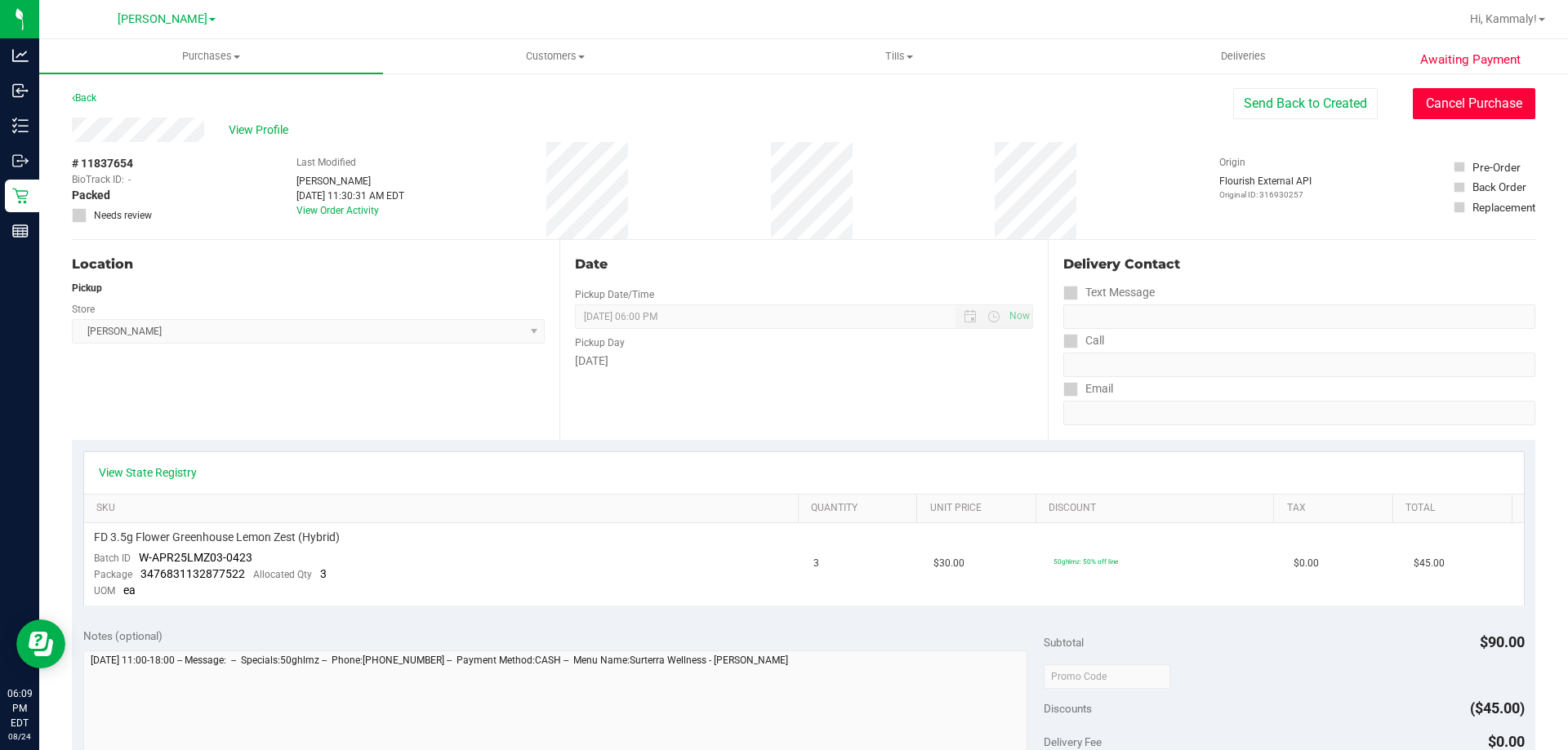
click at [1445, 102] on button "Cancel Purchase" at bounding box center [1474, 103] width 123 height 31
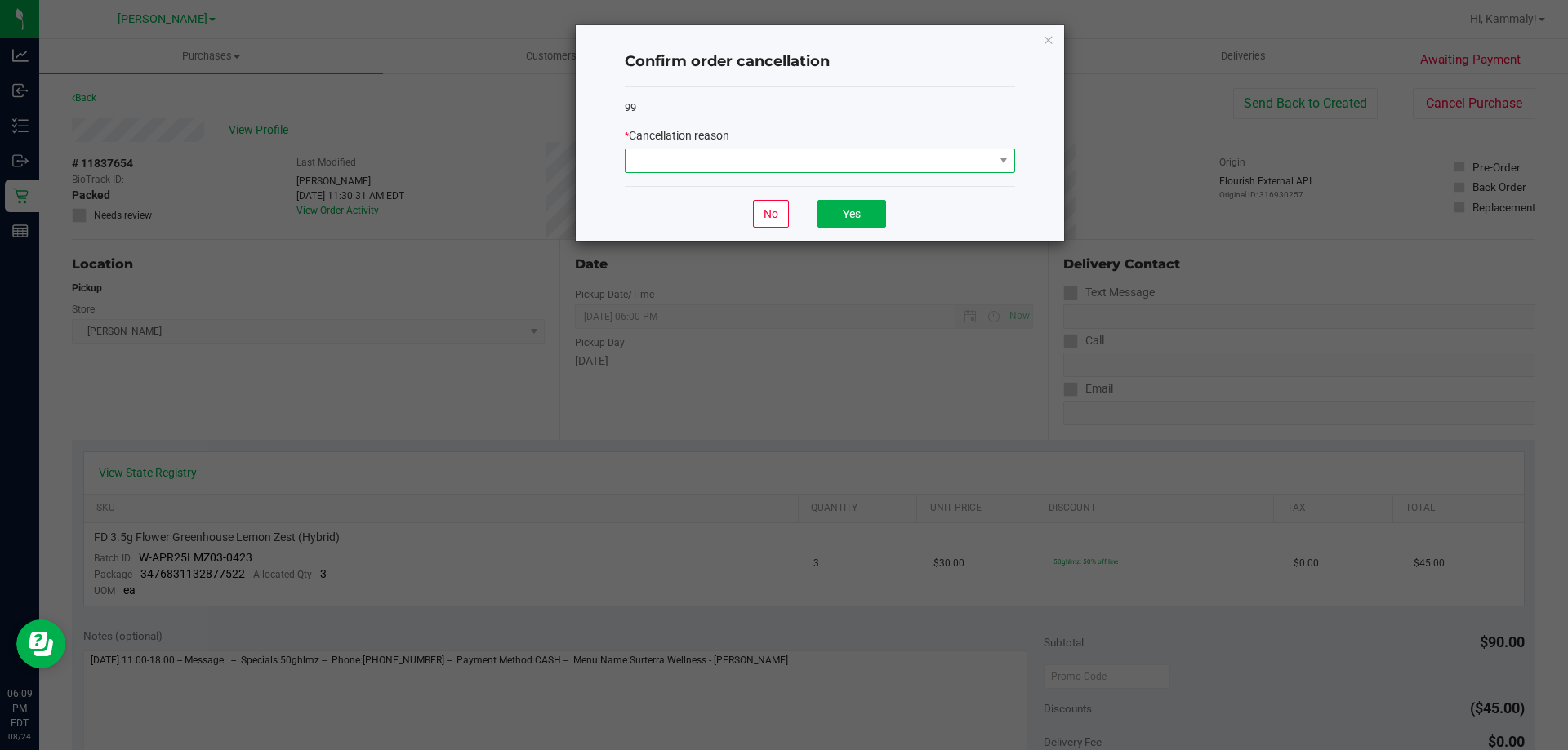
click at [889, 166] on span at bounding box center [810, 161] width 368 height 23
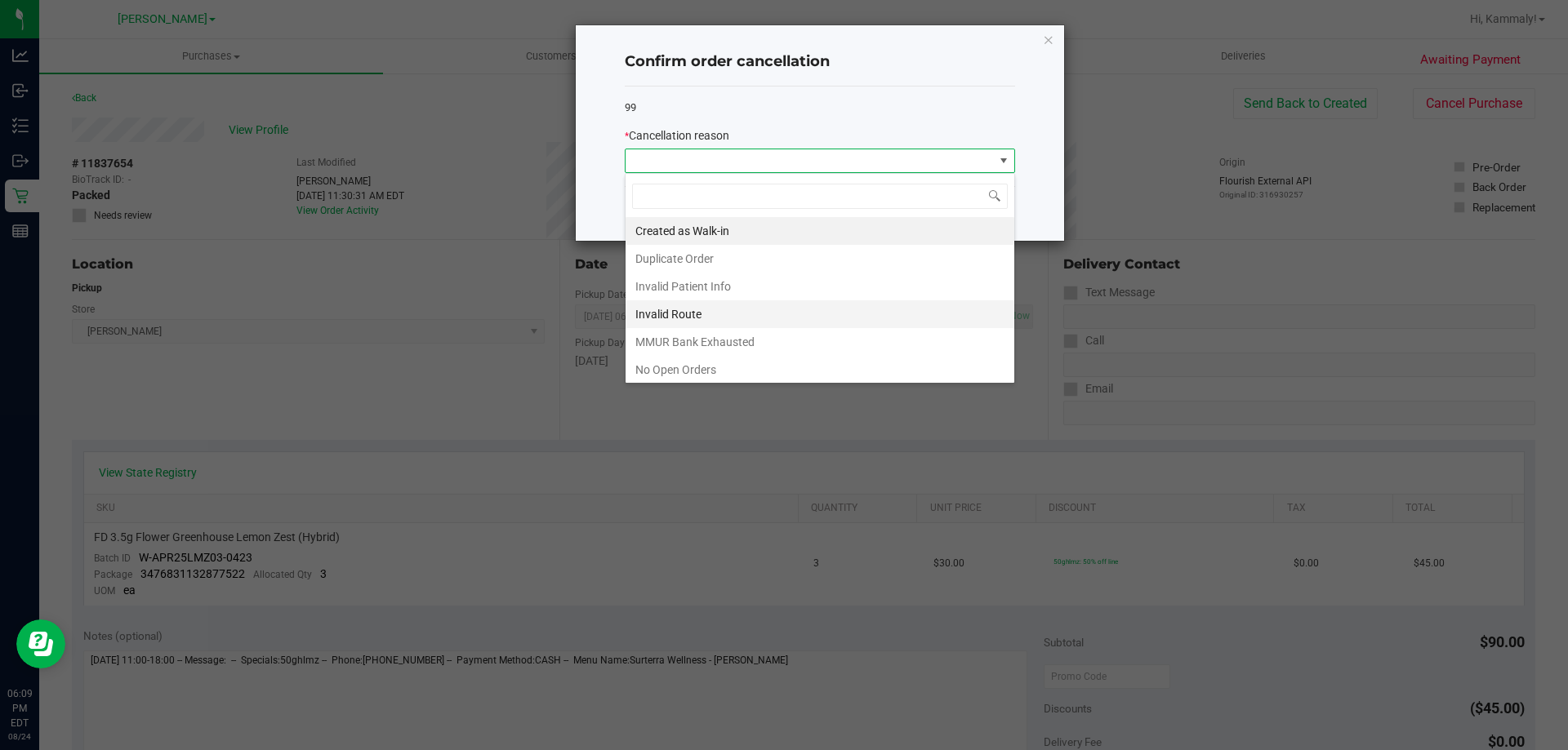
scroll to position [115, 0]
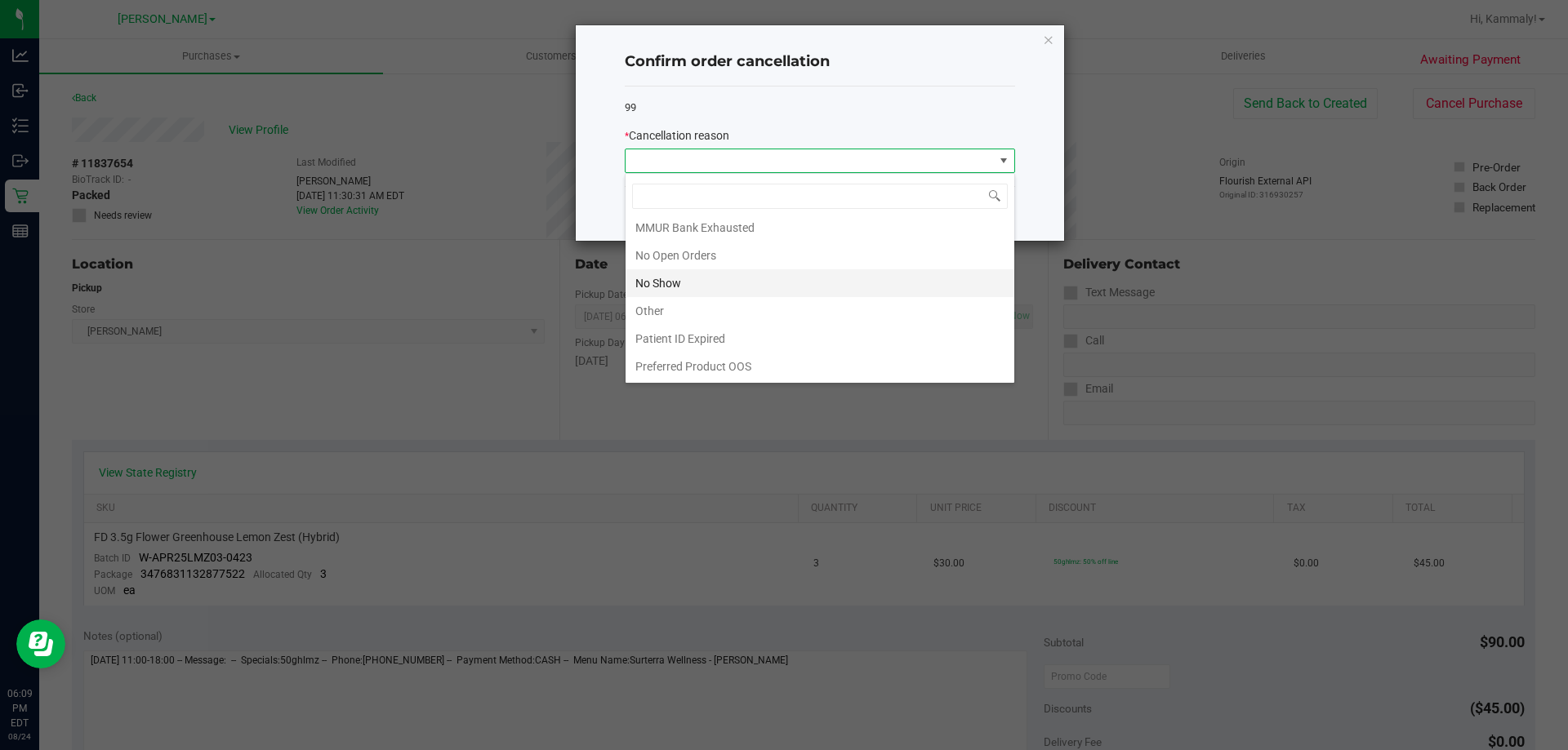
click at [704, 281] on li "No Show" at bounding box center [820, 282] width 388 height 27
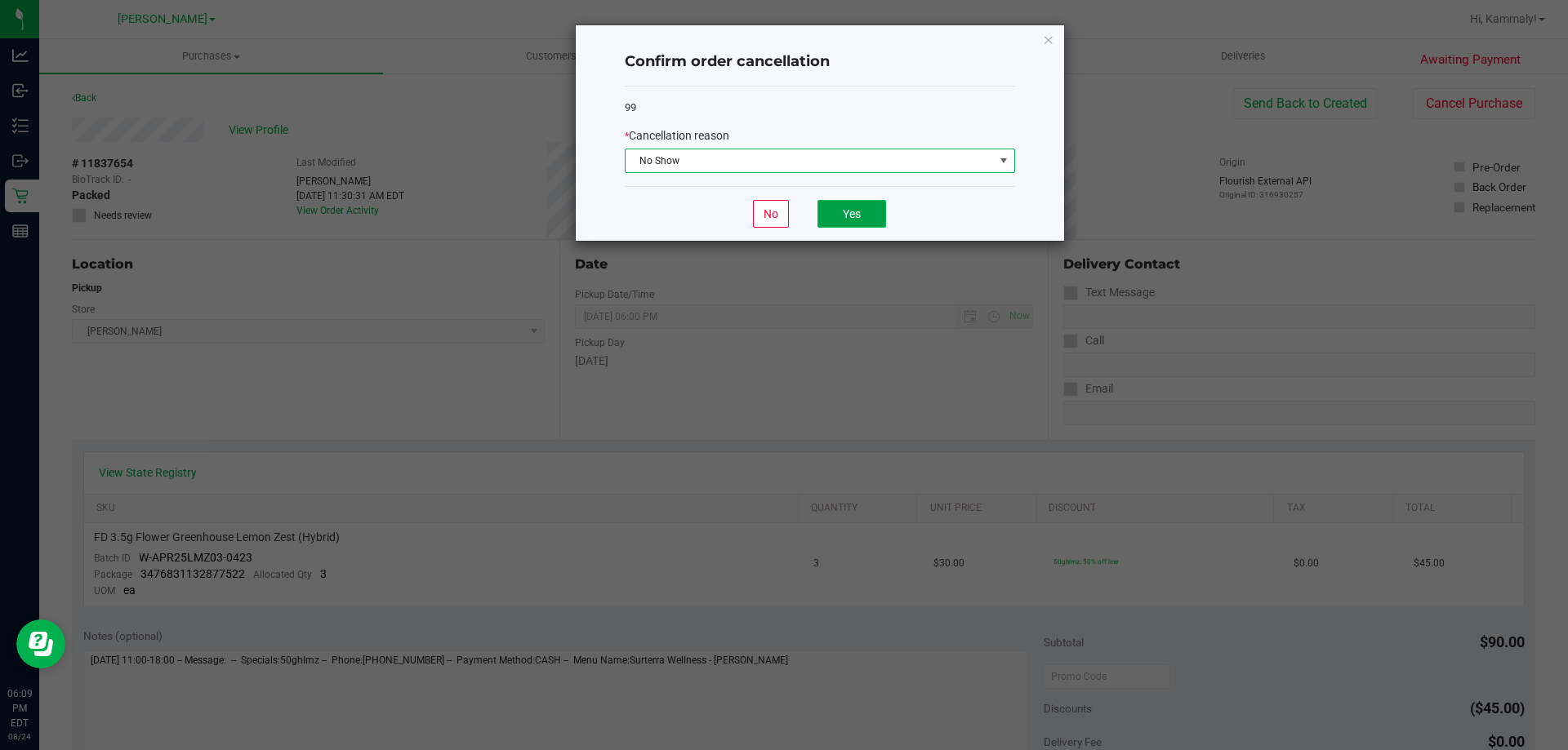
click at [852, 214] on button "Yes" at bounding box center [852, 214] width 69 height 27
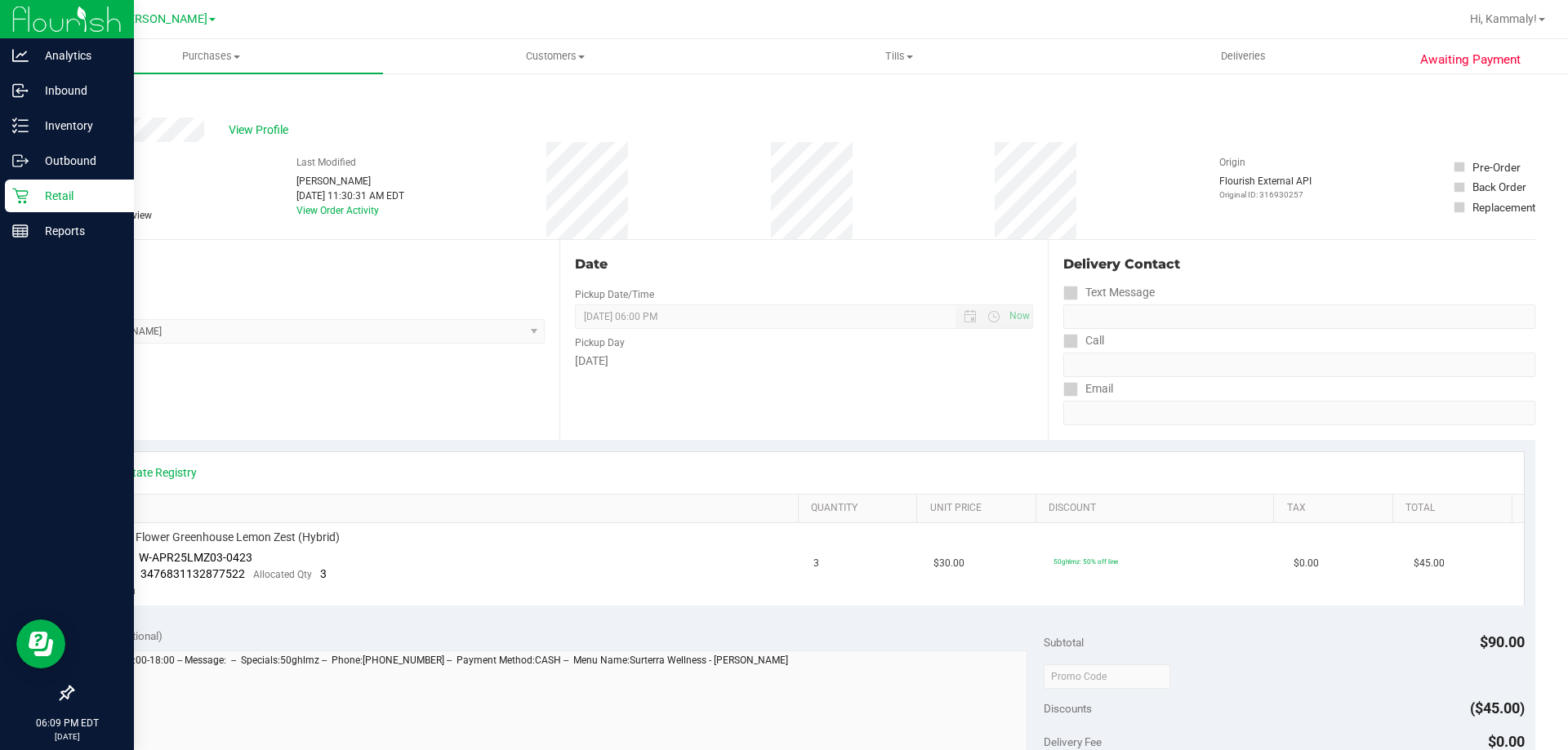
click at [68, 193] on p "Retail" at bounding box center [77, 196] width 98 height 19
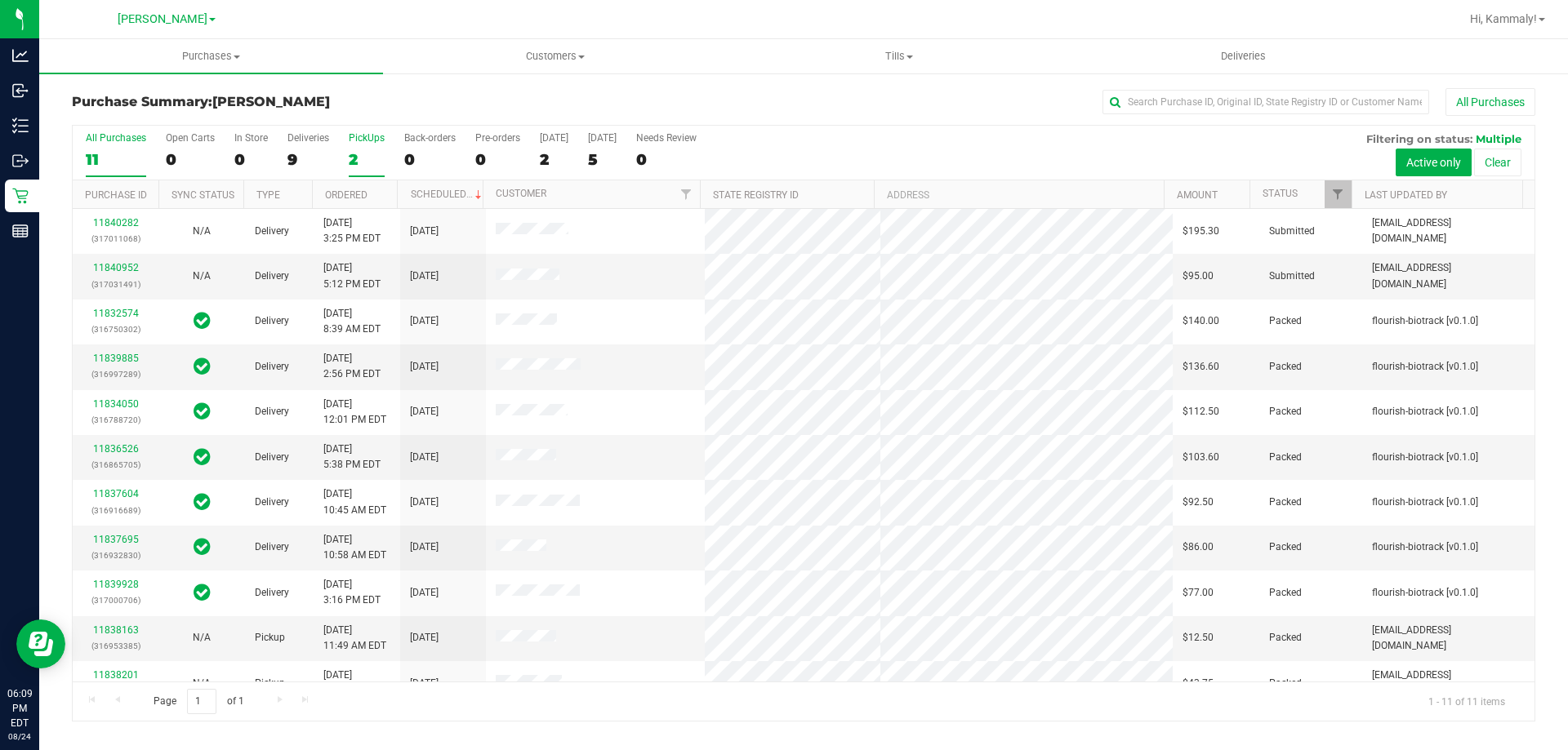
click at [352, 157] on div "2" at bounding box center [366, 159] width 36 height 19
click at [0, 0] on input "PickUps 2" at bounding box center [0, 0] width 0 height 0
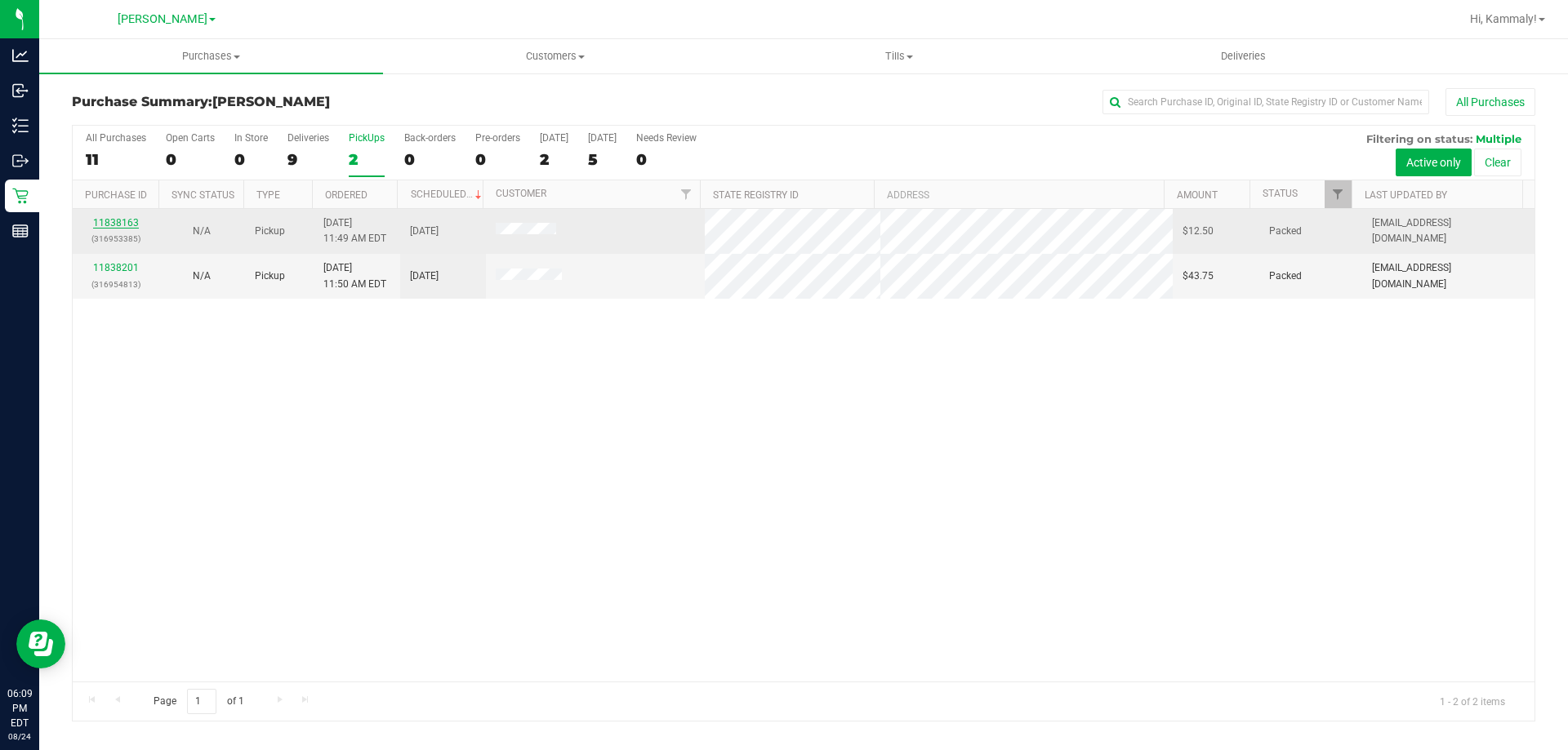
click at [118, 224] on link "11838163" at bounding box center [116, 222] width 46 height 11
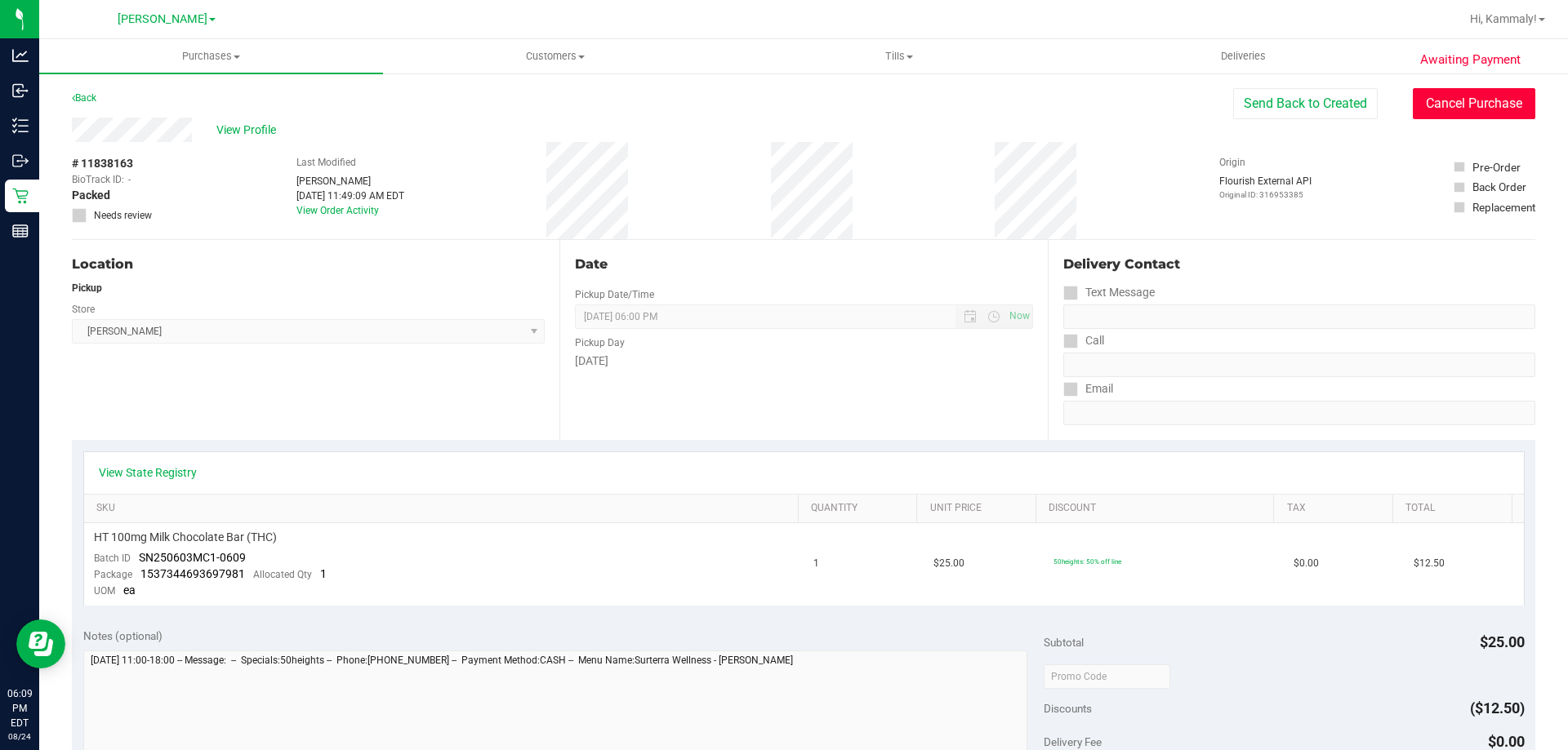
click at [1447, 111] on button "Cancel Purchase" at bounding box center [1474, 103] width 123 height 31
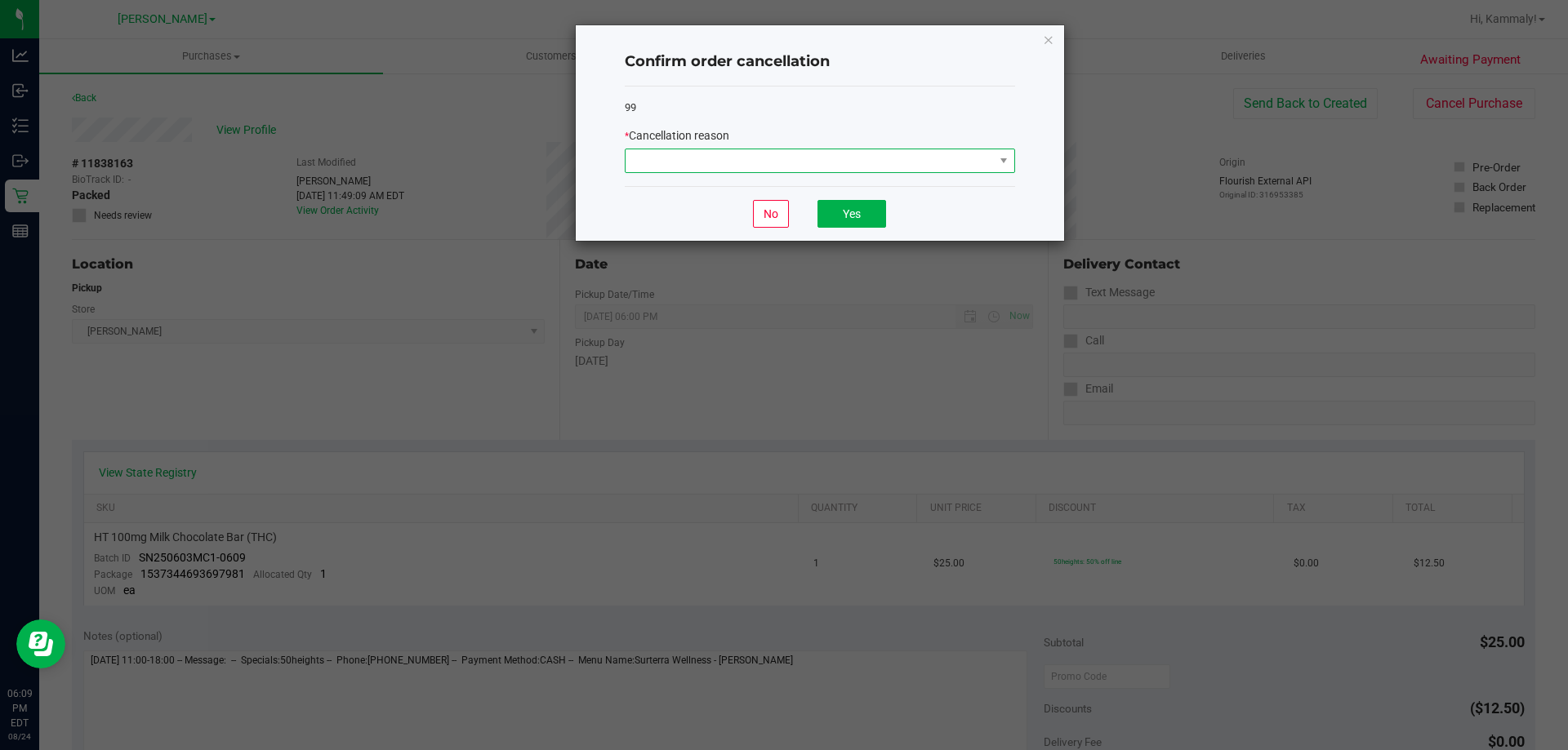
click at [771, 161] on span at bounding box center [810, 161] width 368 height 23
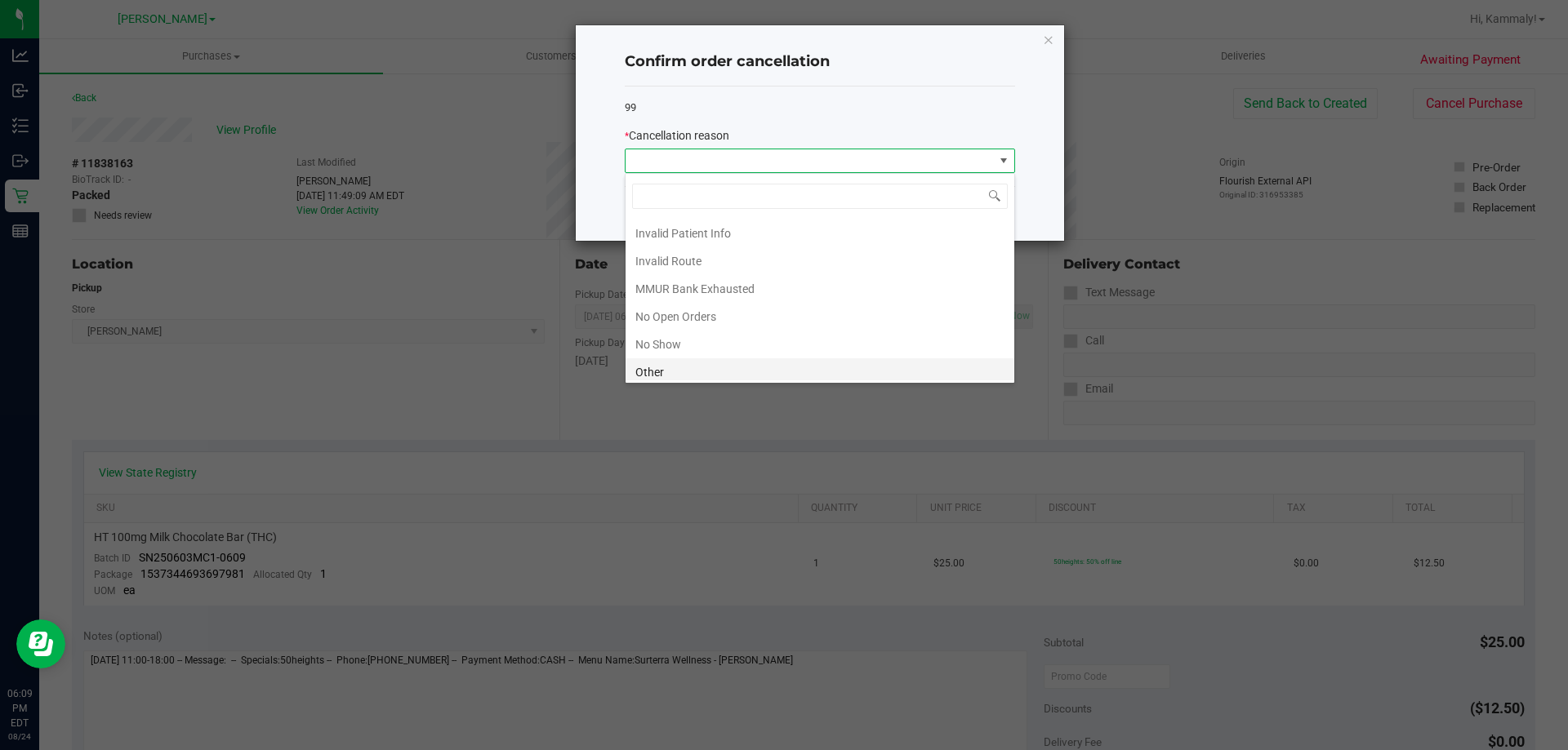
scroll to position [82, 0]
click at [699, 309] on li "No Show" at bounding box center [820, 315] width 388 height 27
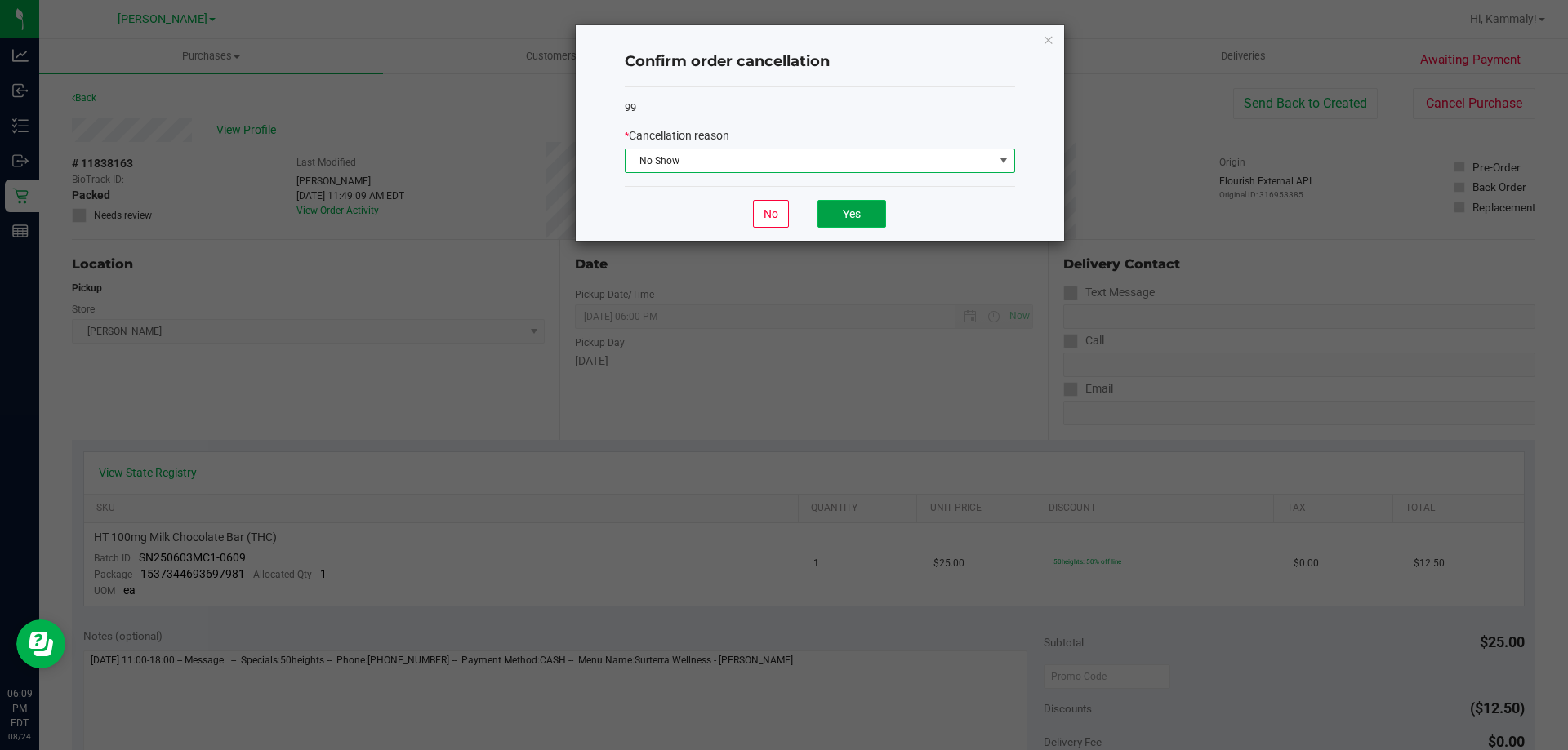
click at [851, 214] on button "Yes" at bounding box center [852, 214] width 69 height 27
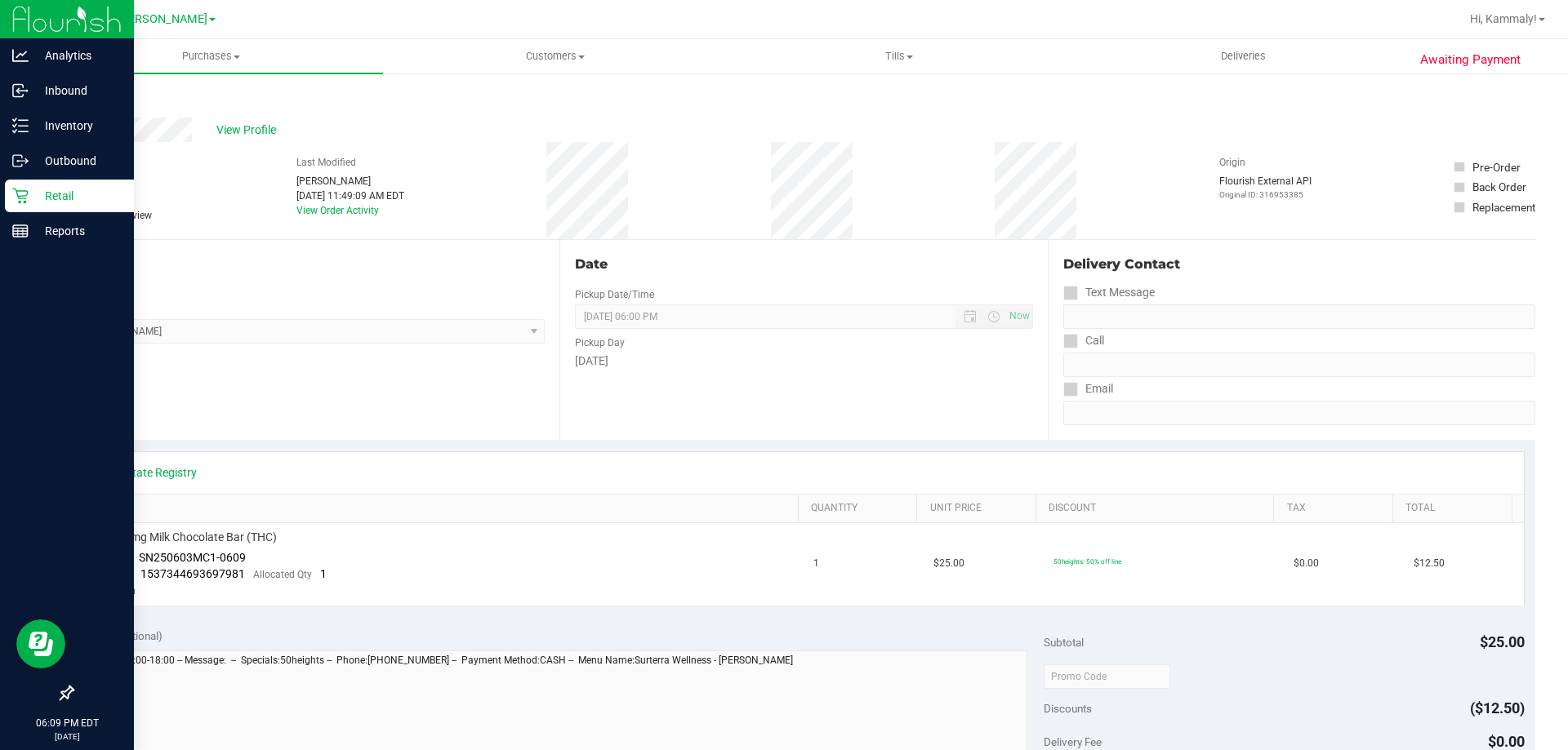
click at [77, 199] on p "Retail" at bounding box center [77, 196] width 98 height 19
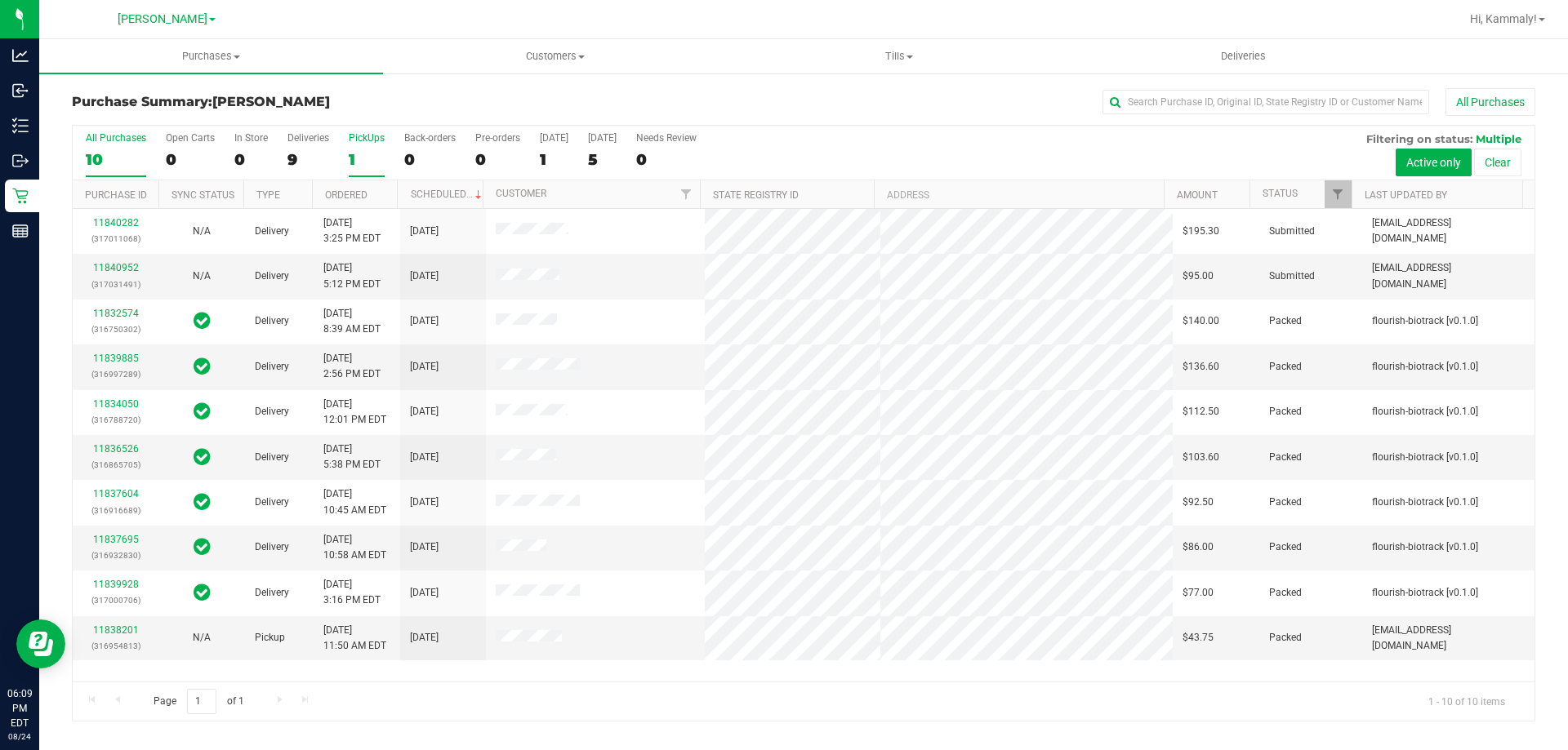
click at [366, 159] on div "1" at bounding box center [366, 159] width 36 height 19
click at [0, 0] on input "PickUps 1" at bounding box center [0, 0] width 0 height 0
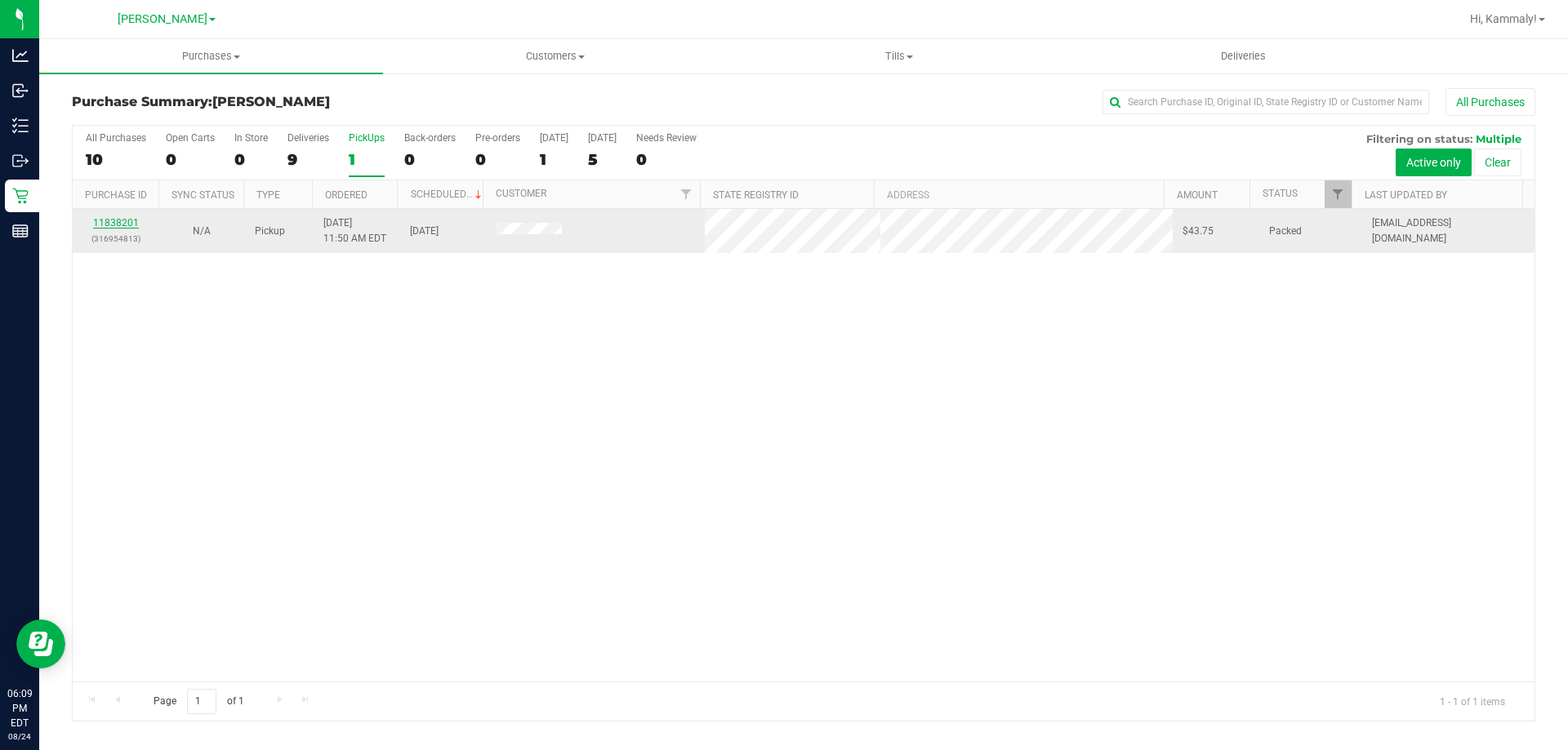
click at [128, 223] on link "11838201" at bounding box center [116, 222] width 46 height 11
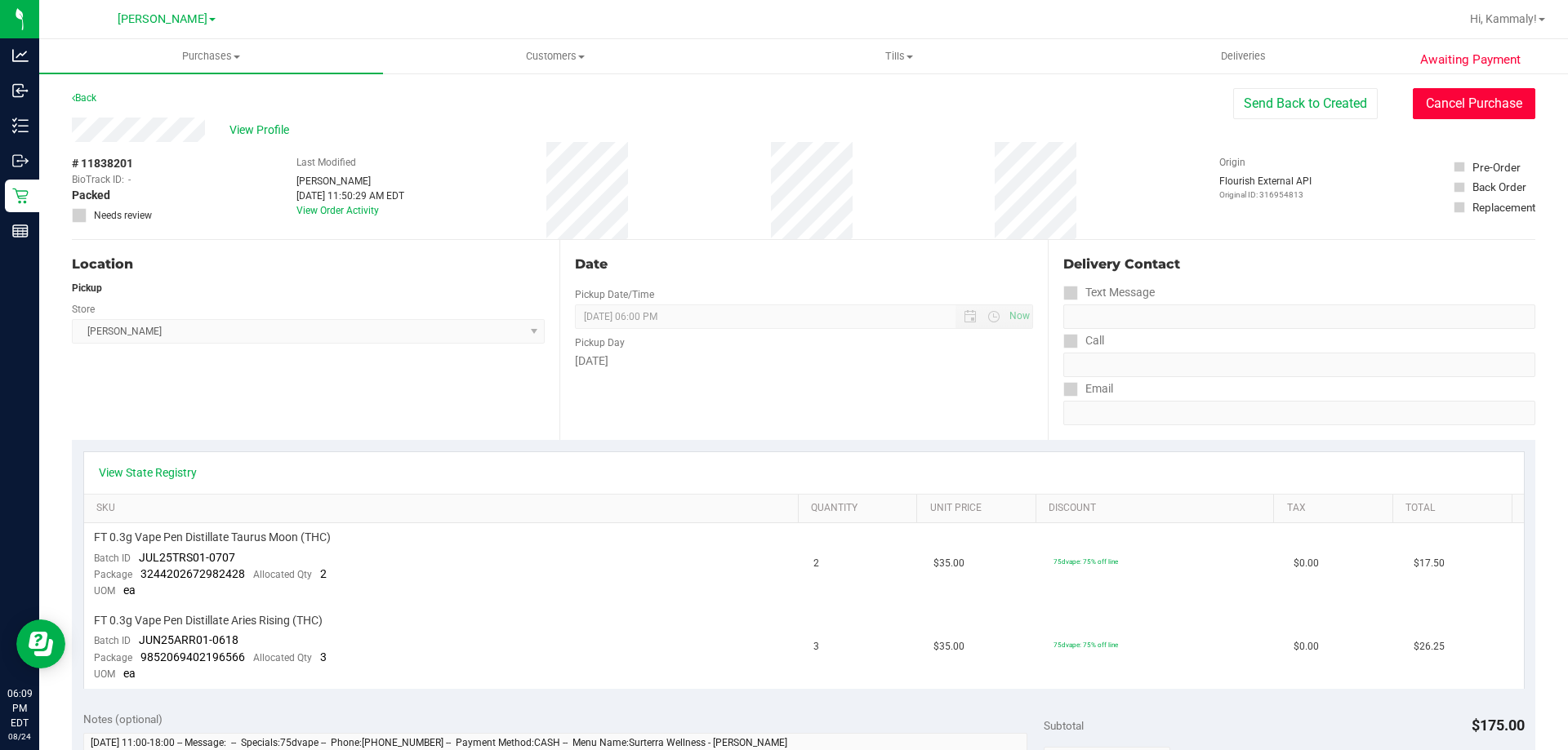
click at [1429, 98] on button "Cancel Purchase" at bounding box center [1474, 103] width 123 height 31
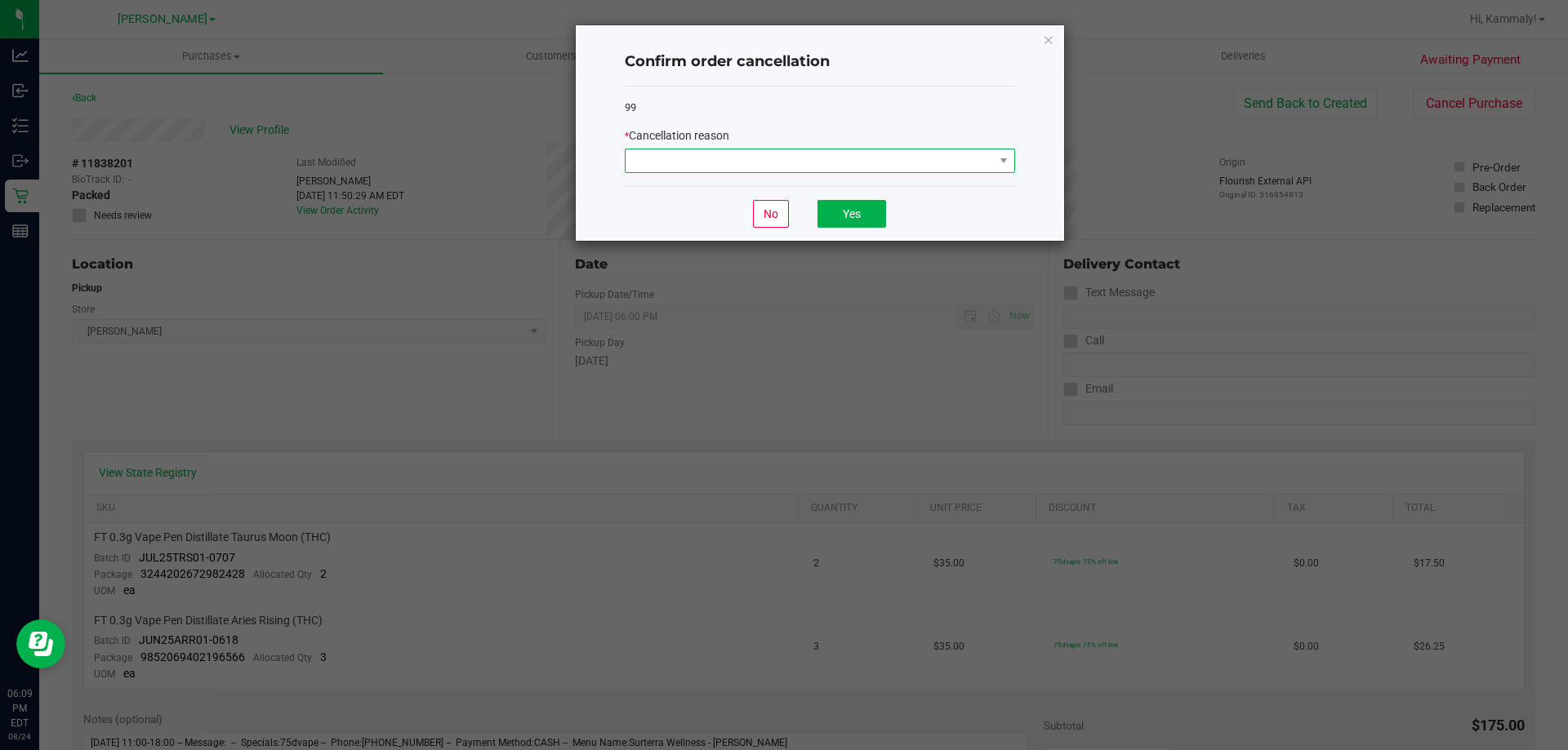
click at [758, 168] on span at bounding box center [810, 161] width 368 height 23
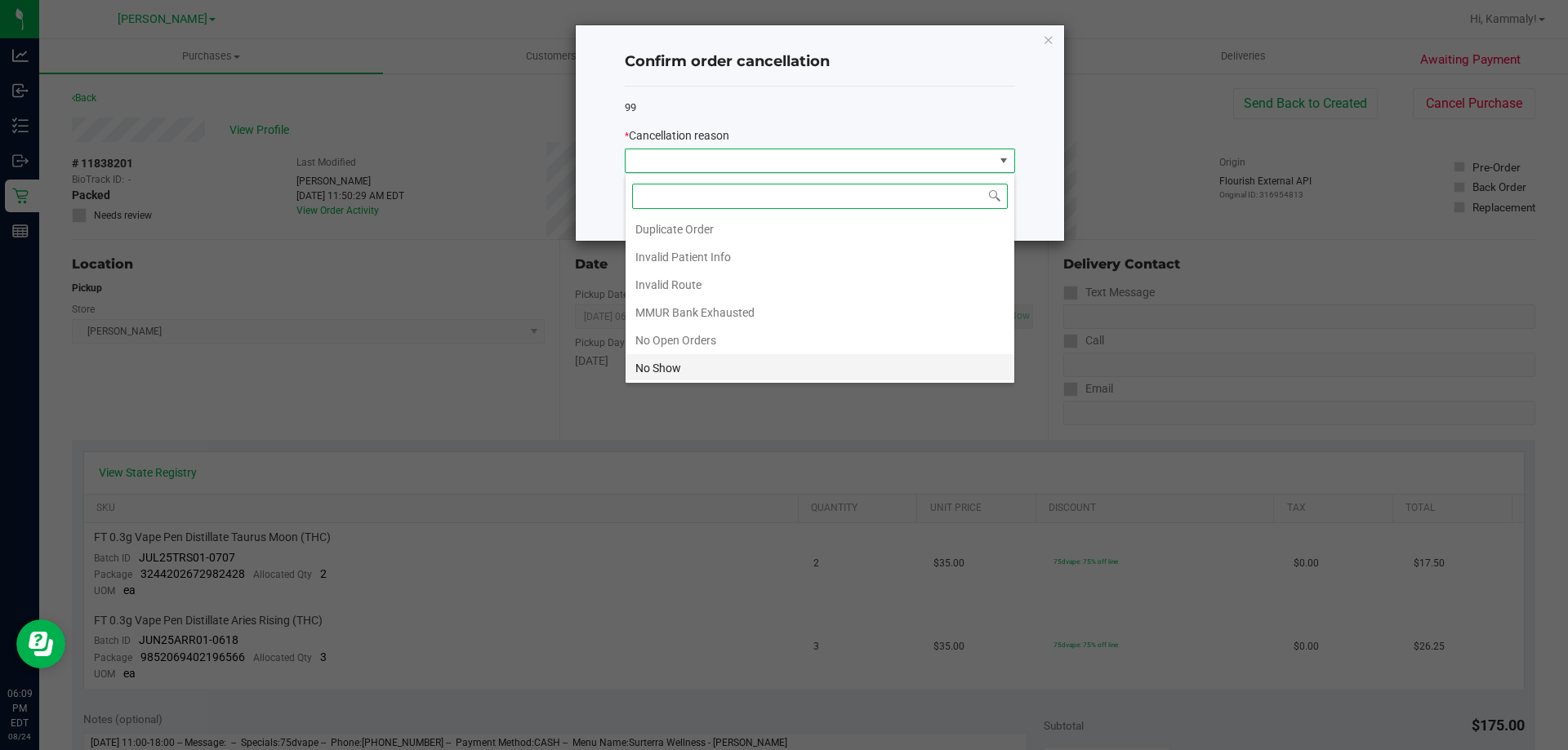
scroll to position [82, 0]
click at [648, 311] on li "No Show" at bounding box center [820, 315] width 388 height 27
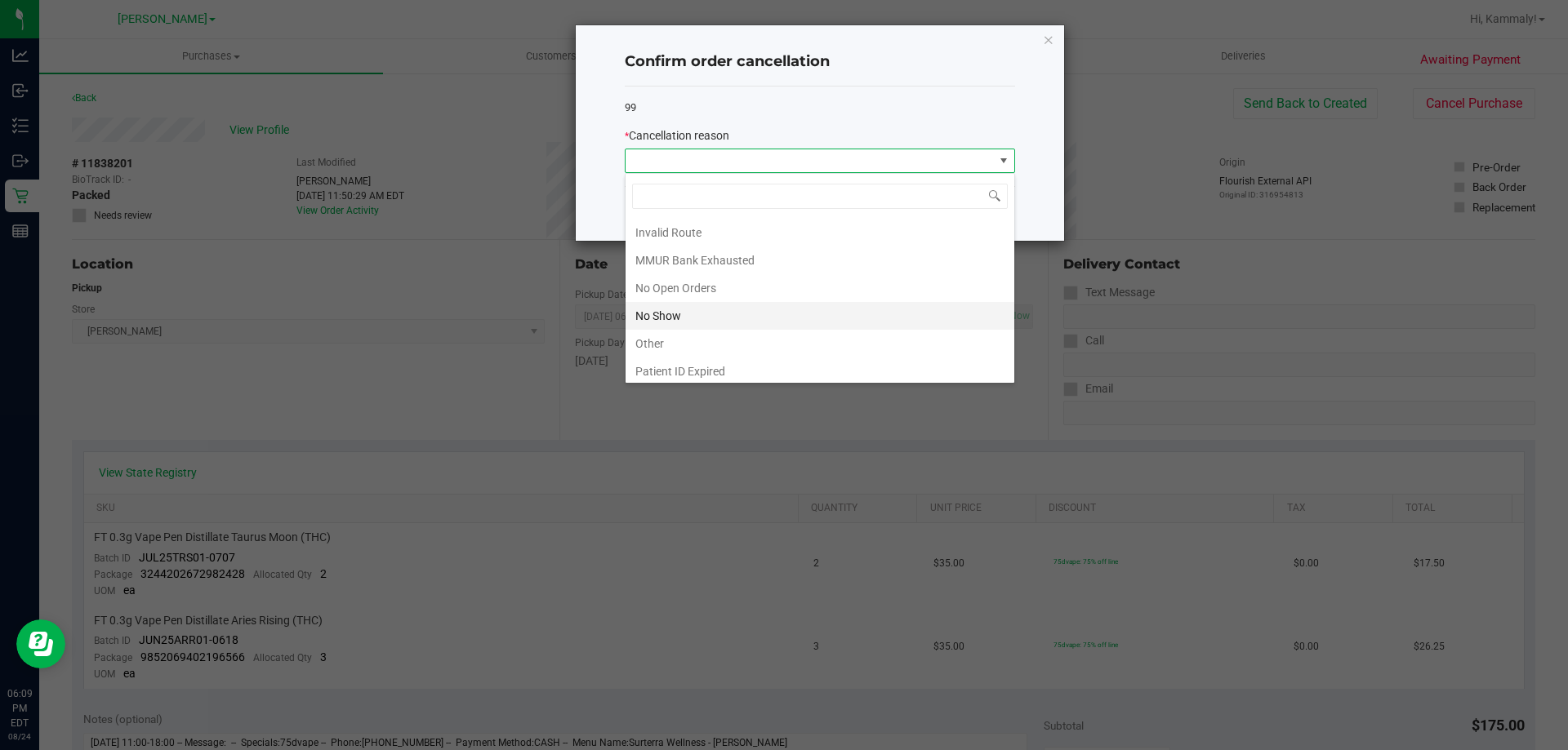
click at [648, 311] on ngb-modal-window "Confirm order cancellation 99 * Cancellation reason No Yes" at bounding box center [790, 375] width 1580 height 750
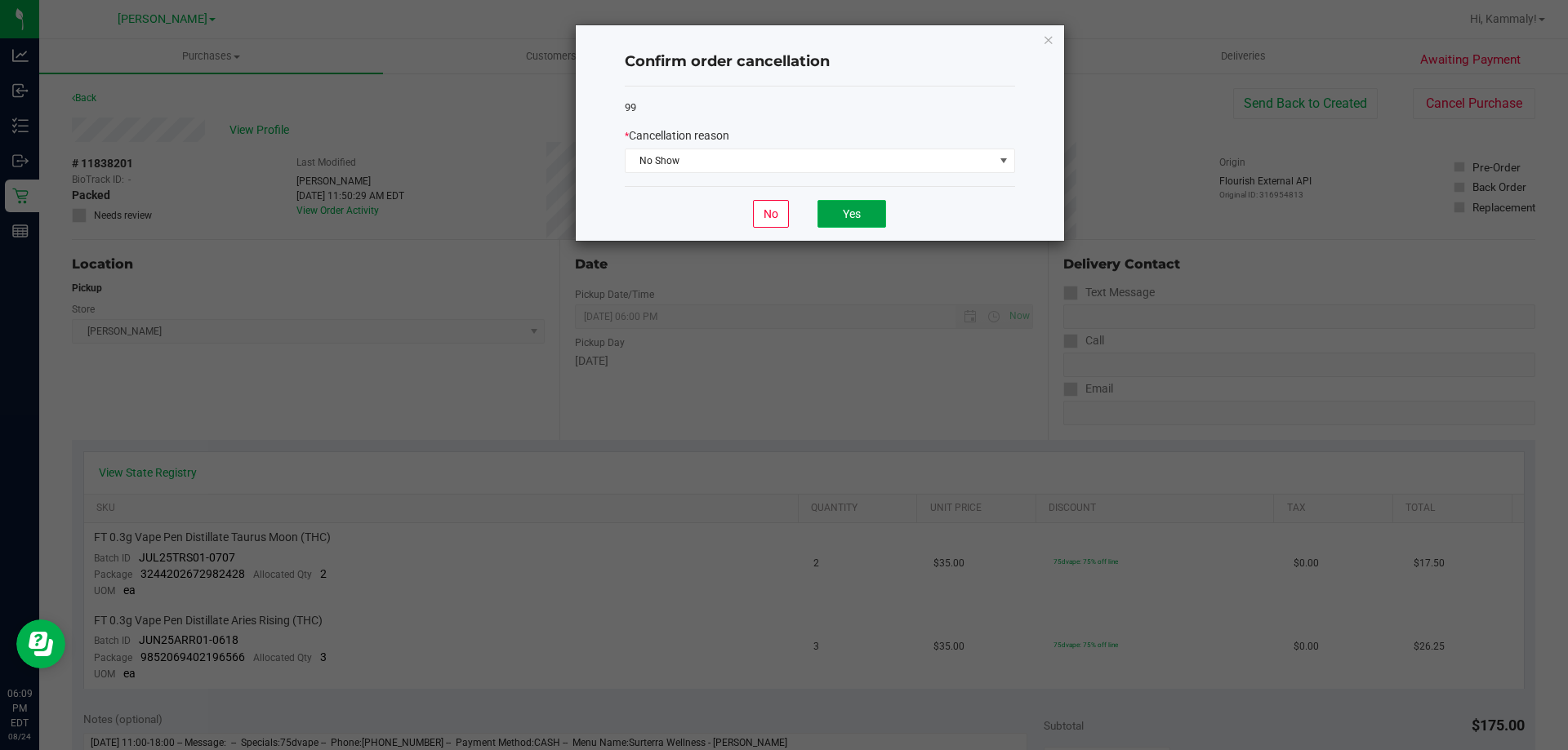
click at [879, 212] on button "Yes" at bounding box center [852, 214] width 69 height 27
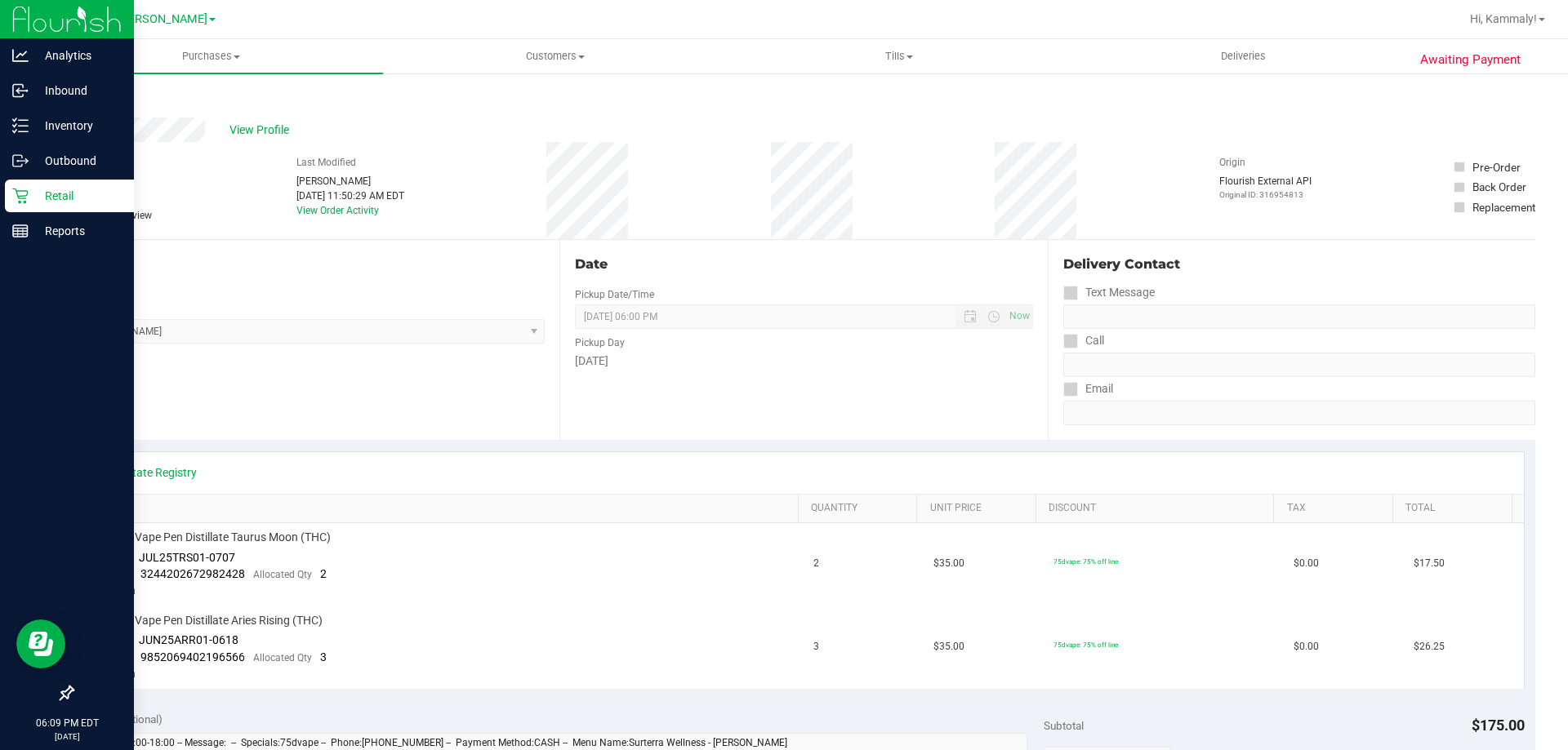
click at [40, 190] on p "Retail" at bounding box center [77, 196] width 98 height 19
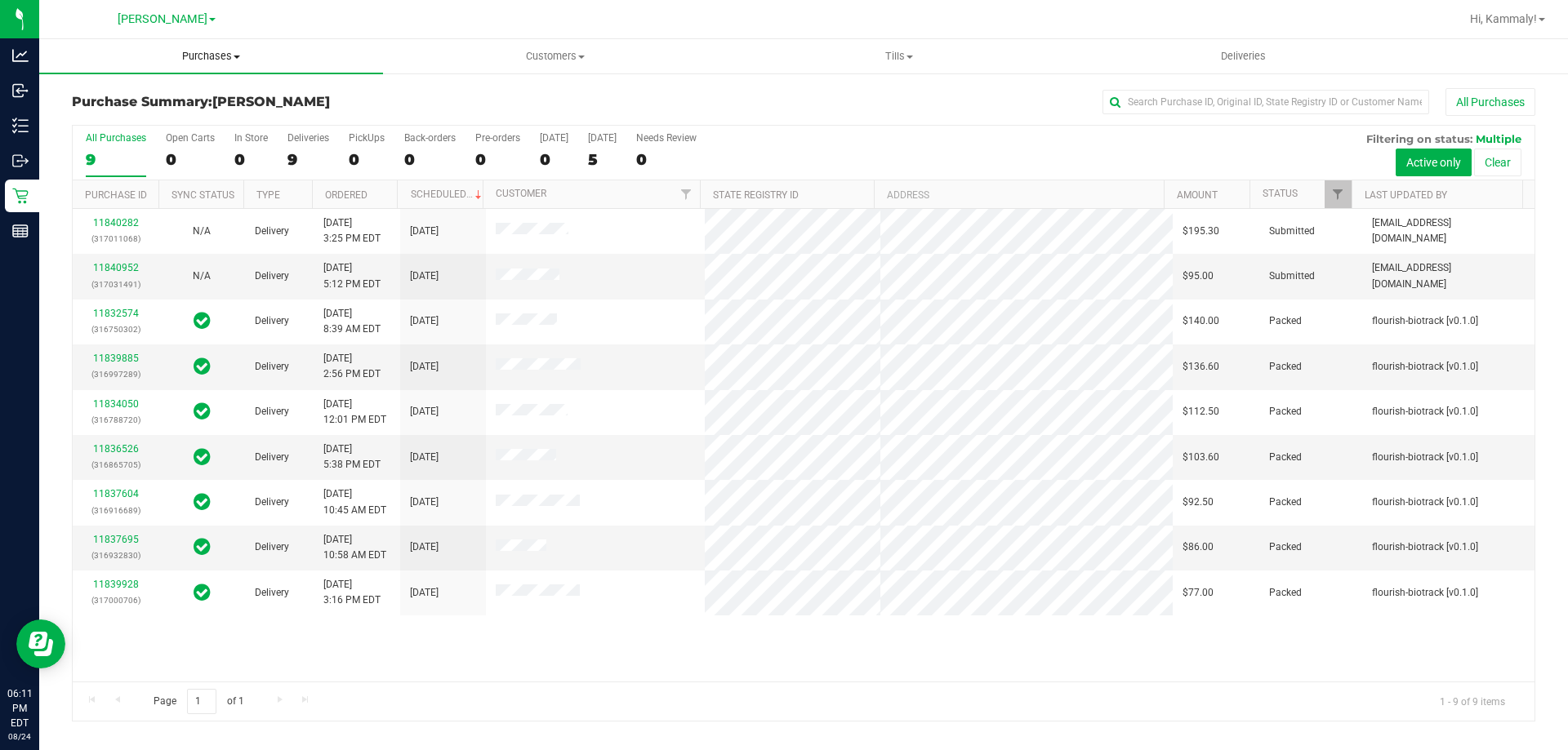
click at [211, 63] on span "Purchases" at bounding box center [210, 56] width 343 height 15
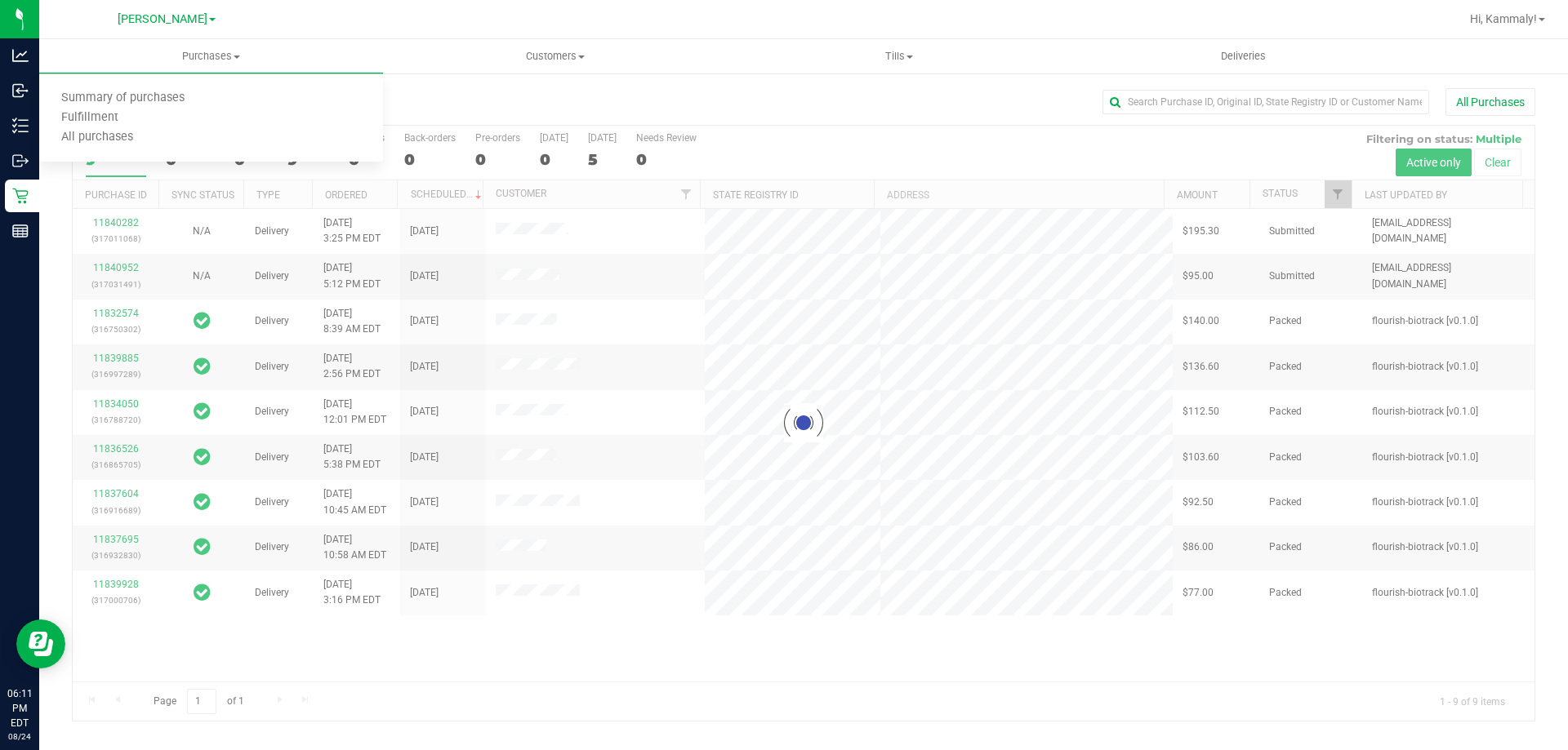
click at [647, 98] on div "All Purchases" at bounding box center [1048, 101] width 976 height 27
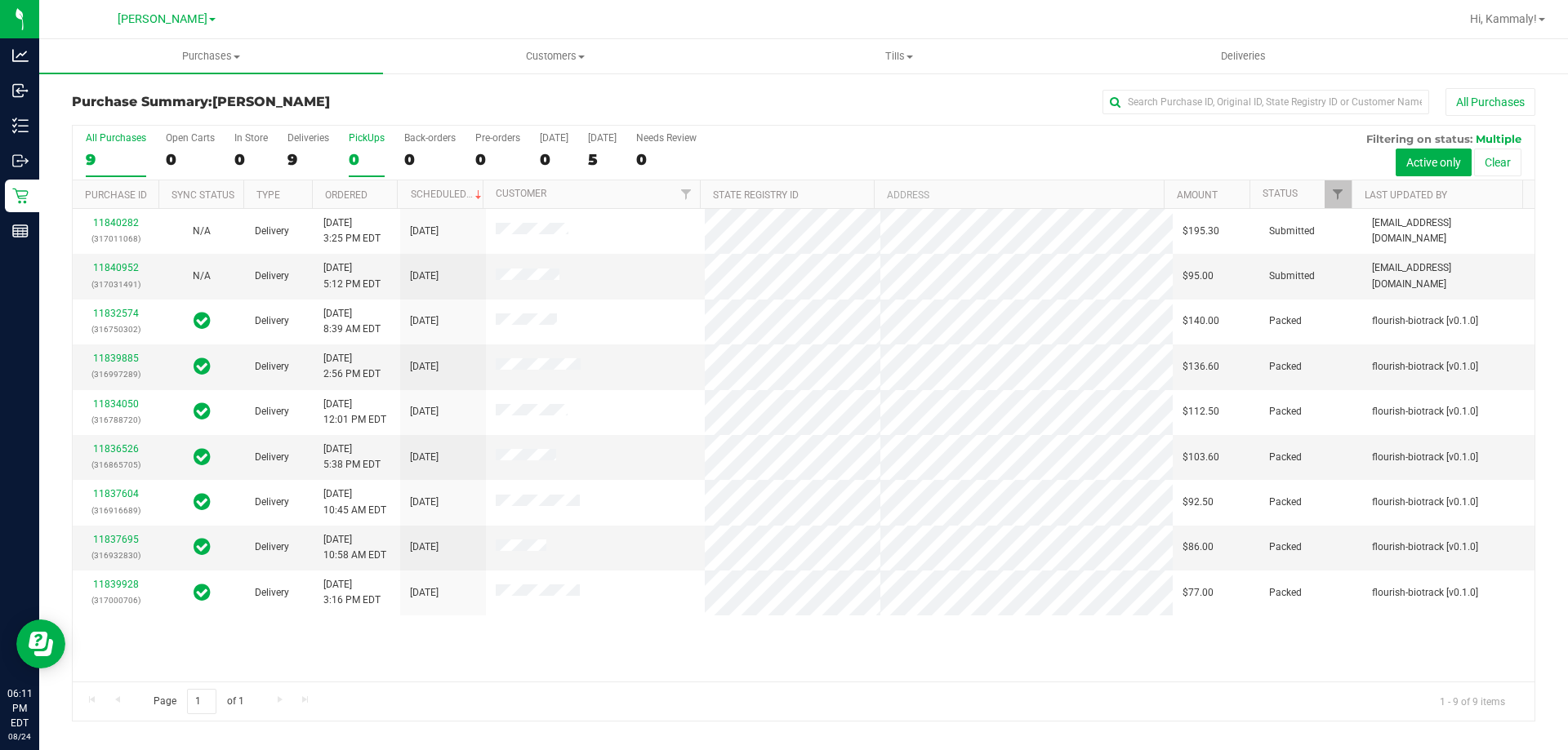
click at [354, 145] on label "PickUps 0" at bounding box center [366, 154] width 36 height 45
click at [0, 0] on input "PickUps 0" at bounding box center [0, 0] width 0 height 0
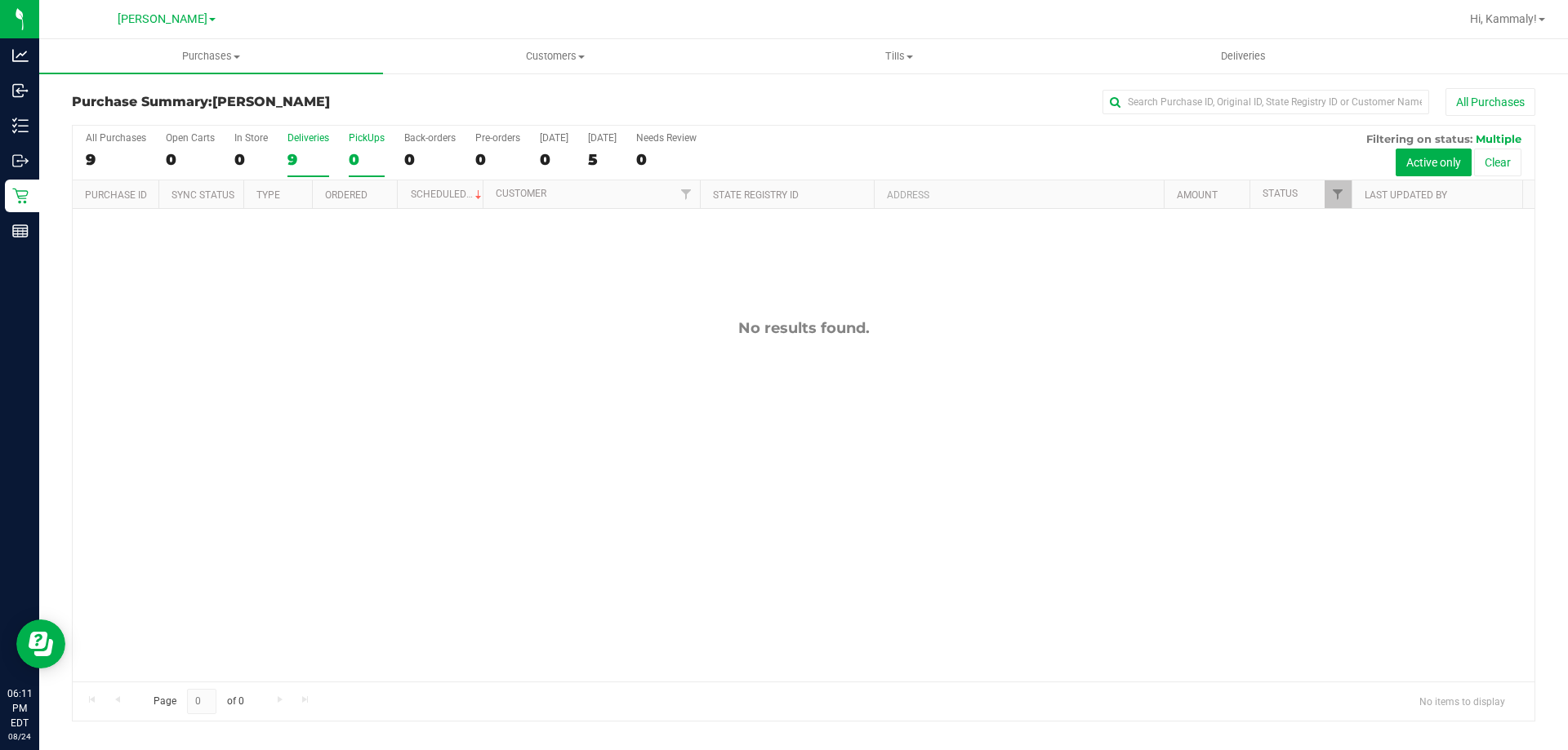
click at [296, 165] on div "9" at bounding box center [308, 159] width 41 height 19
click at [0, 0] on input "Deliveries 9" at bounding box center [0, 0] width 0 height 0
